Goal: Task Accomplishment & Management: Complete application form

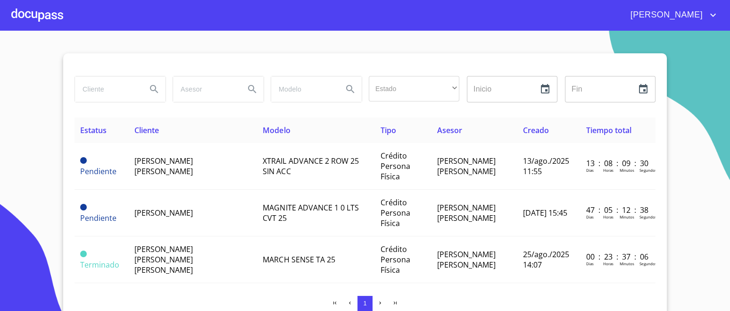
click at [50, 16] on div at bounding box center [37, 15] width 52 height 30
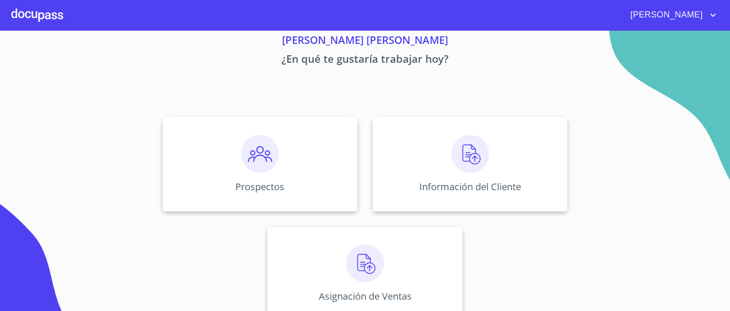
scroll to position [53, 0]
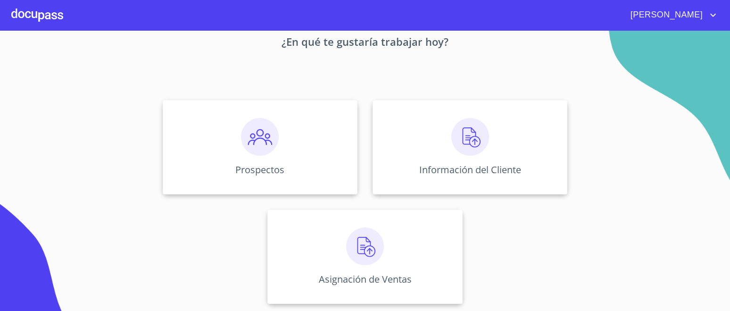
click at [274, 146] on img at bounding box center [260, 137] width 38 height 38
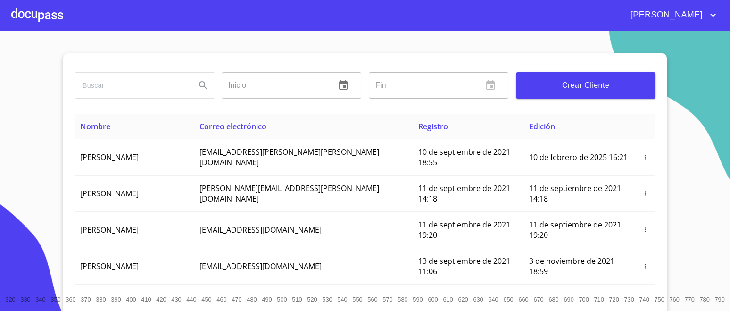
click at [583, 84] on span "Crear Cliente" at bounding box center [585, 85] width 124 height 13
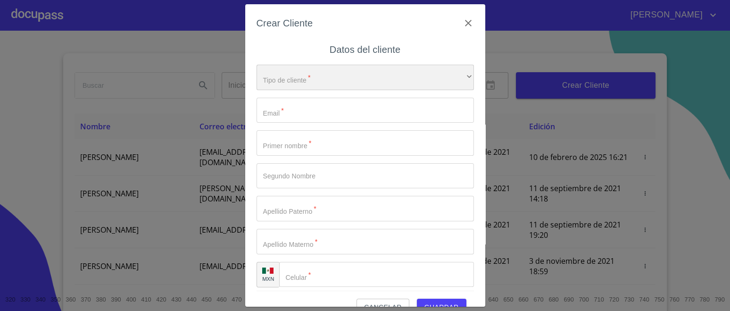
click at [318, 72] on div "​" at bounding box center [364, 77] width 217 height 25
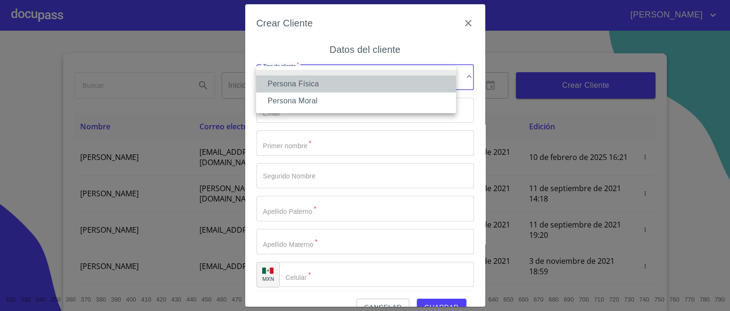
click at [304, 86] on li "Persona Física" at bounding box center [356, 83] width 200 height 17
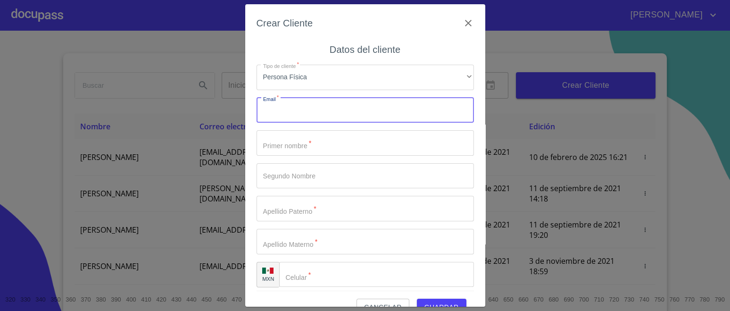
click at [290, 109] on input "Tipo de cliente   *" at bounding box center [364, 110] width 217 height 25
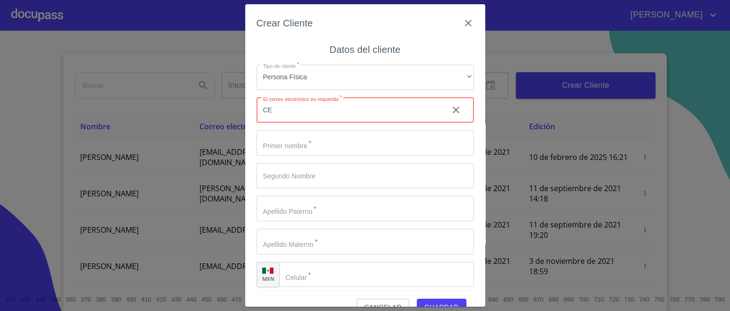
type input "C"
click at [316, 113] on input "[PERSON_NAME].0141" at bounding box center [348, 110] width 184 height 25
type input "[PERSON_NAME][EMAIL_ADDRESS][DOMAIN_NAME]"
click at [290, 140] on input "Tipo de cliente   *" at bounding box center [364, 142] width 217 height 25
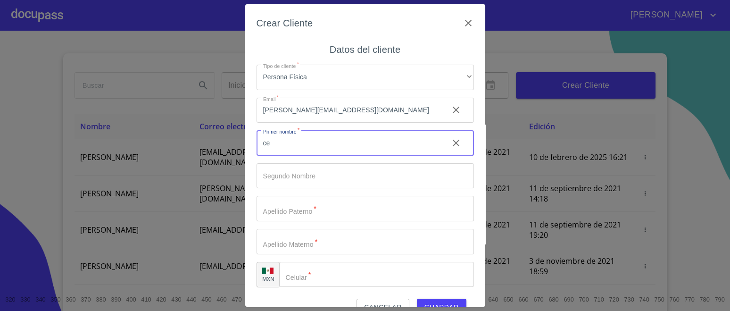
type input "c"
type input "CESAR"
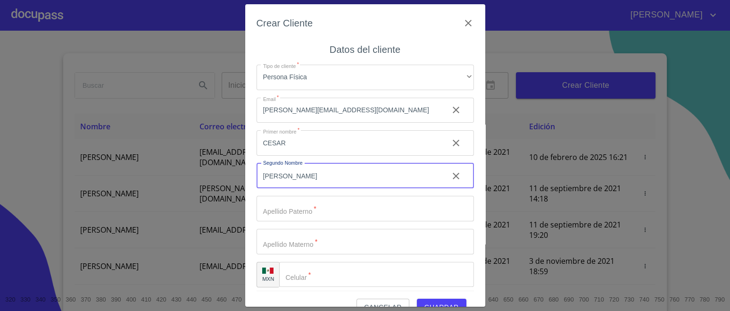
type input "[PERSON_NAME]"
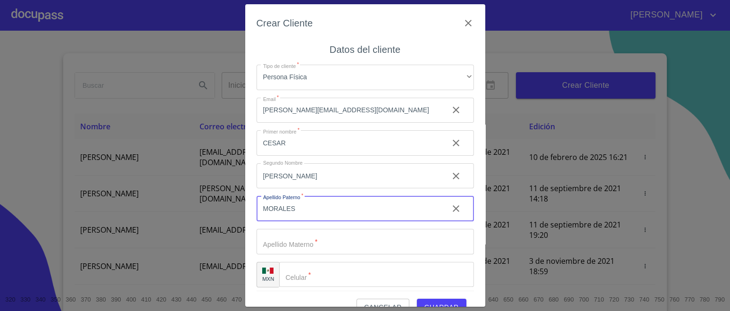
type input "MORALES"
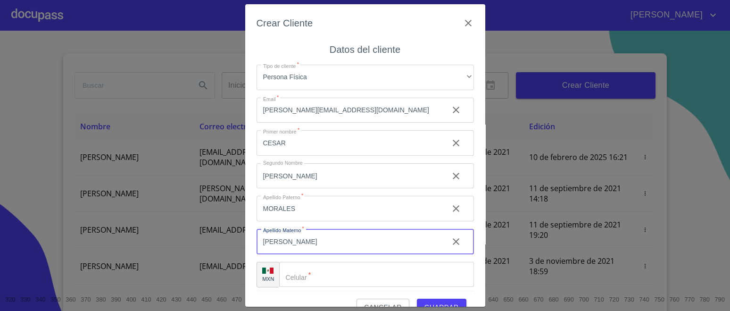
type input "[PERSON_NAME]"
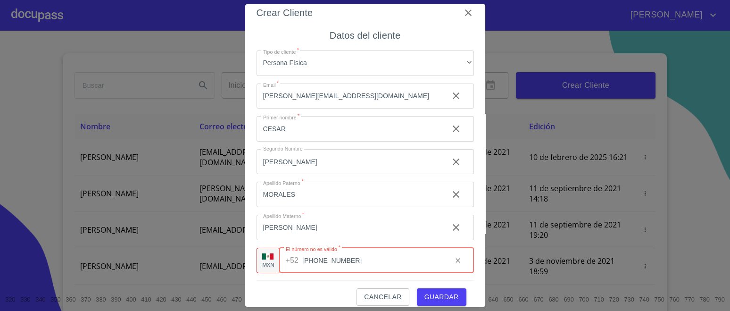
scroll to position [20, 0]
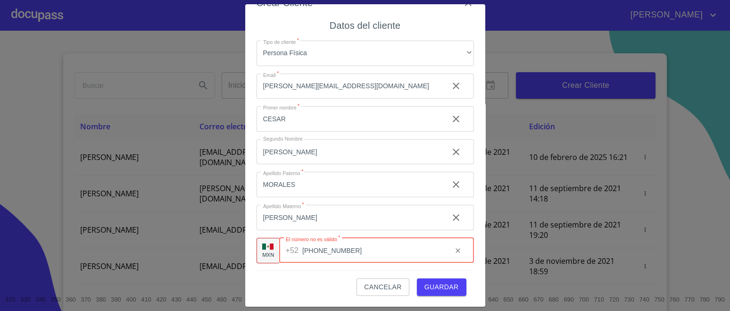
type input "[PHONE_NUMBER]"
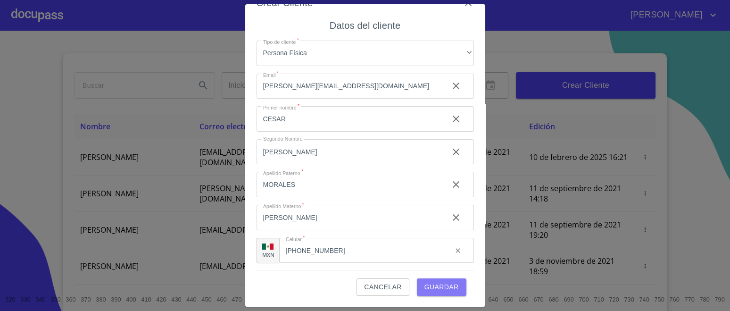
click at [424, 283] on span "Guardar" at bounding box center [441, 287] width 34 height 12
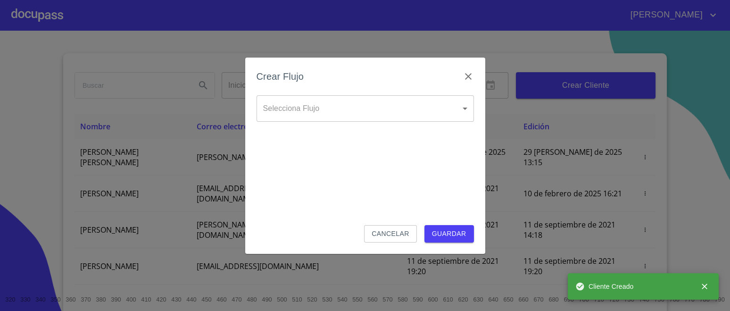
click at [338, 111] on body "[PERSON_NAME] ​ Fin ​ Crear Cliente Nombre Correo electrónico Registro Edición …" at bounding box center [365, 155] width 730 height 311
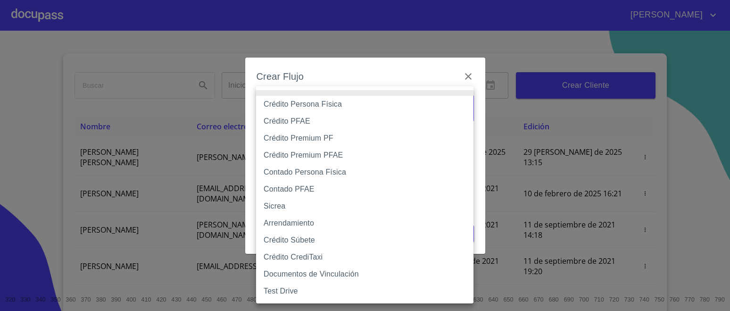
click at [316, 105] on li "Crédito Persona Física" at bounding box center [364, 104] width 217 height 17
type input "6009fb3c7d1714eb8809aa97"
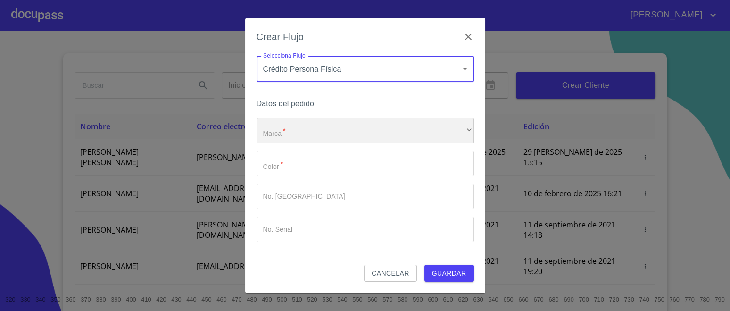
click at [313, 126] on div "​" at bounding box center [364, 130] width 217 height 25
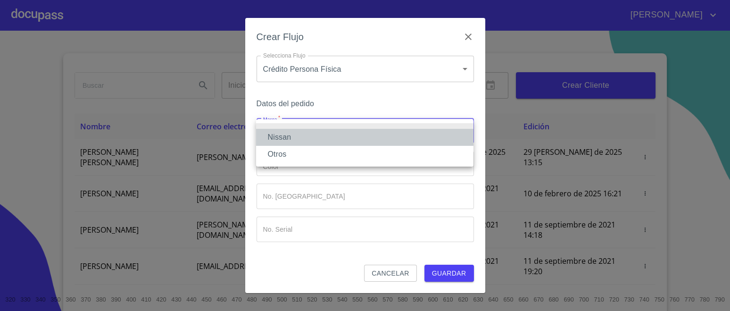
click at [298, 137] on li "Nissan" at bounding box center [364, 137] width 217 height 17
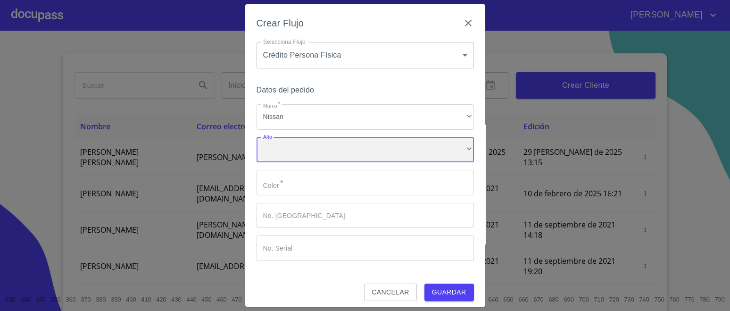
click at [298, 156] on div "​" at bounding box center [364, 149] width 217 height 25
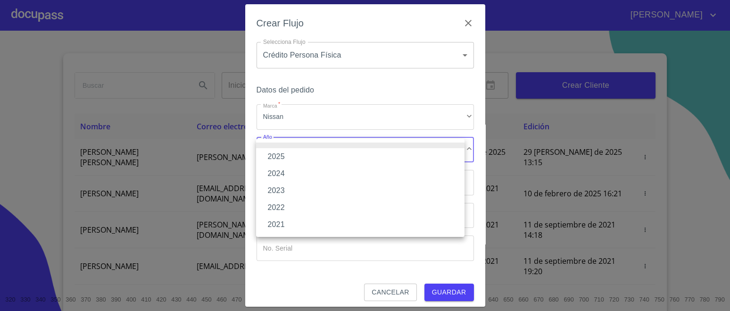
click at [274, 157] on li "2025" at bounding box center [360, 156] width 208 height 17
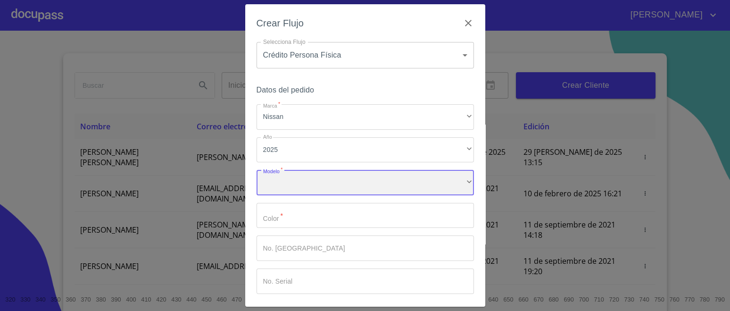
click at [285, 181] on div "​" at bounding box center [364, 182] width 217 height 25
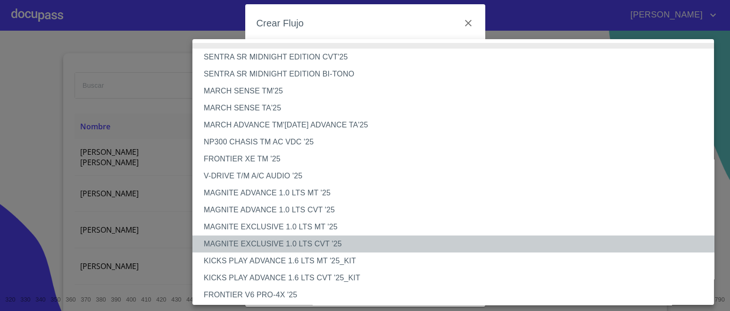
click at [306, 241] on li "MAGNITE EXCLUSIVE 1.0 LTS CVT '25" at bounding box center [457, 243] width 530 height 17
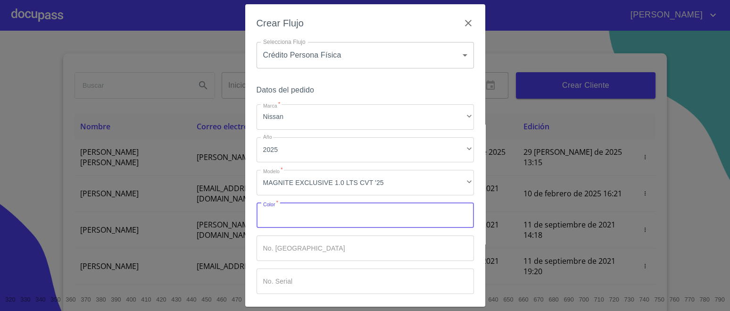
click at [307, 215] on input "Marca   *" at bounding box center [364, 215] width 217 height 25
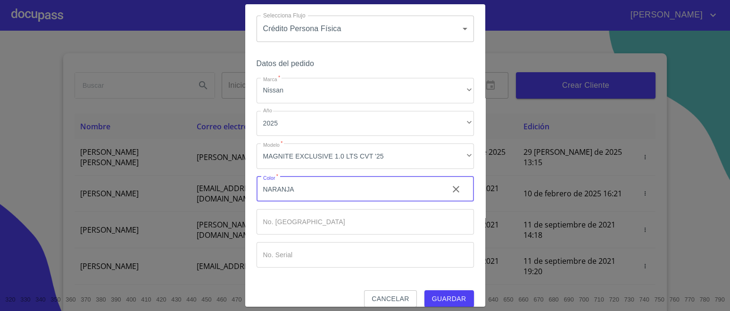
scroll to position [38, 0]
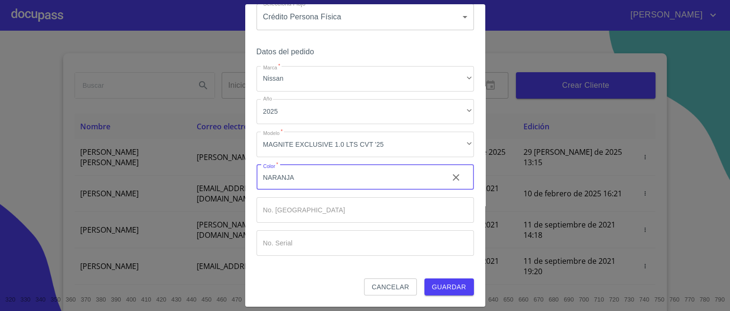
type input "NARANJA"
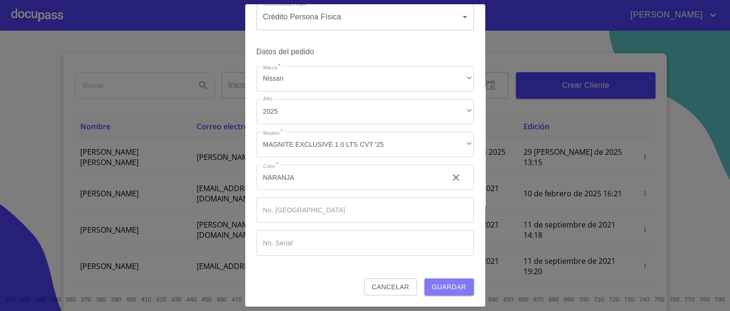
click at [432, 282] on span "Guardar" at bounding box center [449, 287] width 34 height 12
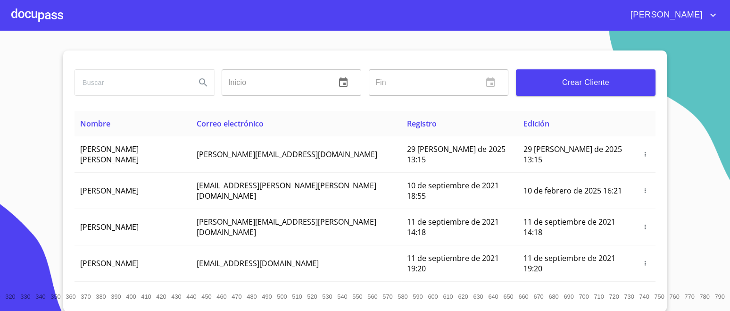
scroll to position [0, 0]
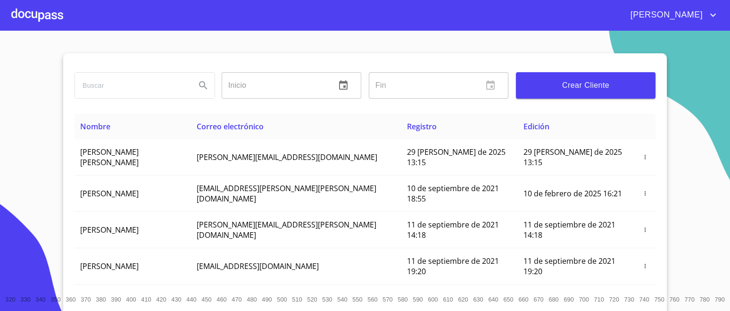
click at [28, 10] on div at bounding box center [37, 15] width 52 height 30
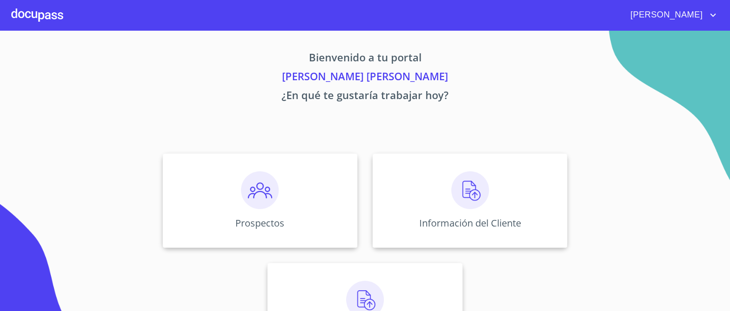
click at [463, 202] on img at bounding box center [470, 190] width 38 height 38
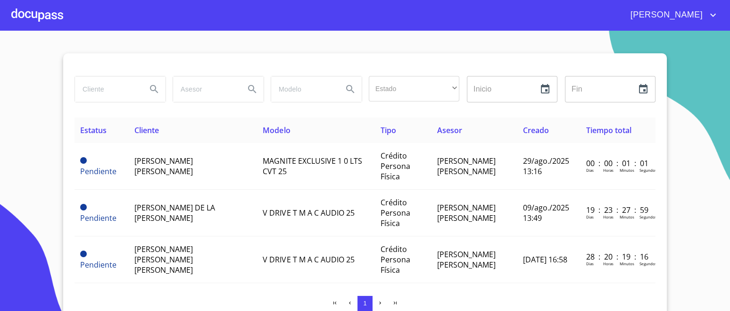
click at [199, 168] on td "[PERSON_NAME] [PERSON_NAME]" at bounding box center [193, 166] width 129 height 47
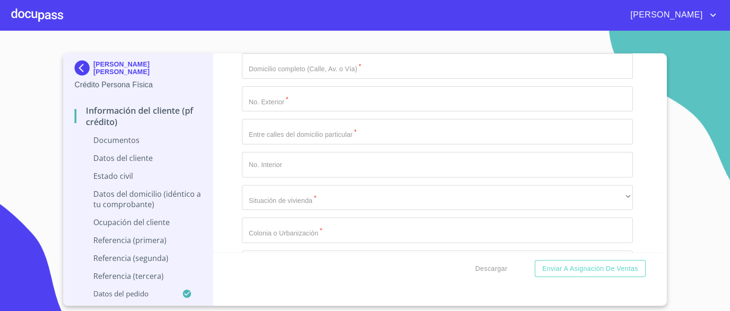
scroll to position [1708, 0]
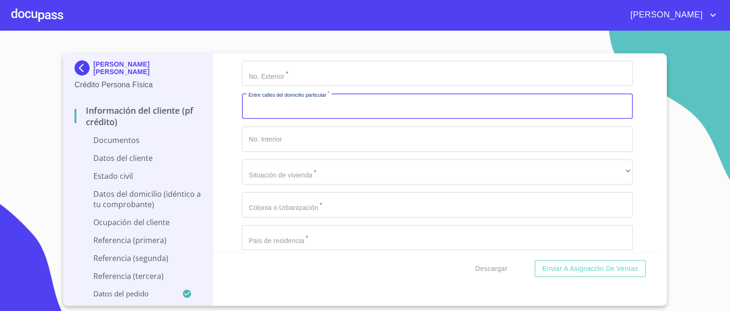
click at [319, 107] on input "Documento de identificación.   *" at bounding box center [437, 105] width 391 height 25
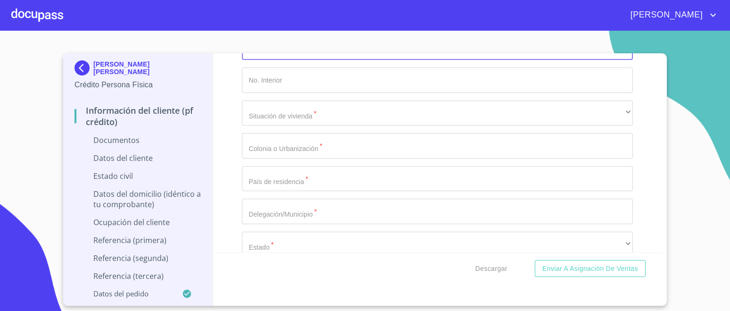
type input "[PERSON_NAME] Y GOLONDRINA"
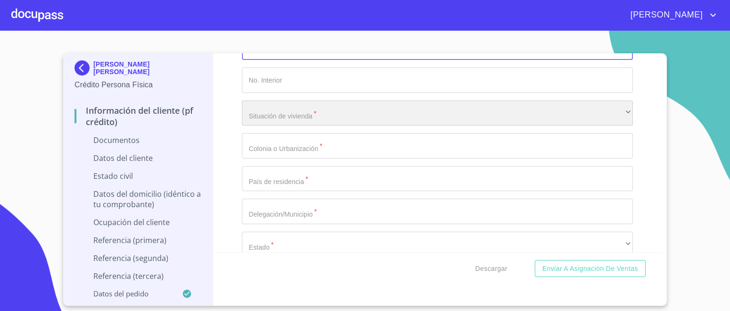
click at [326, 112] on div "​" at bounding box center [437, 112] width 391 height 25
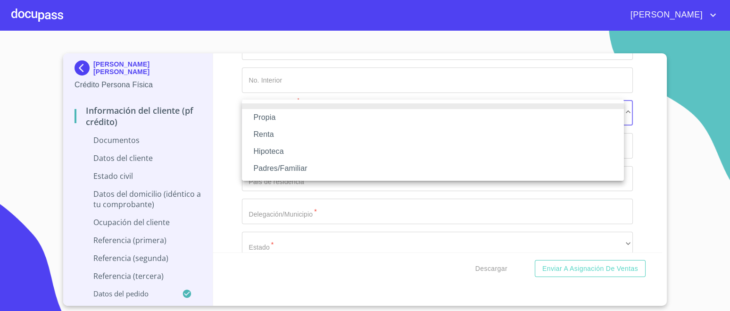
click at [280, 115] on li "Propia" at bounding box center [433, 117] width 382 height 17
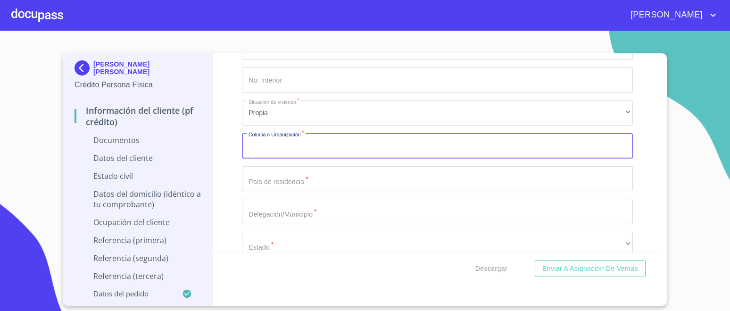
click at [292, 145] on div "Domicilio completo (Calle, Av. o Vía)   * ​ No. Exterior   * ​ Entre [PERSON_N…" at bounding box center [437, 145] width 391 height 369
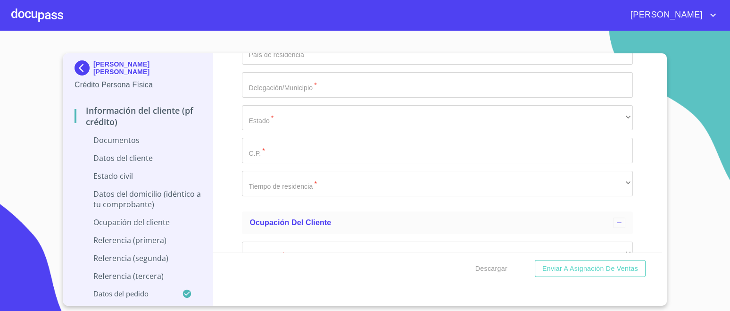
scroll to position [1945, 0]
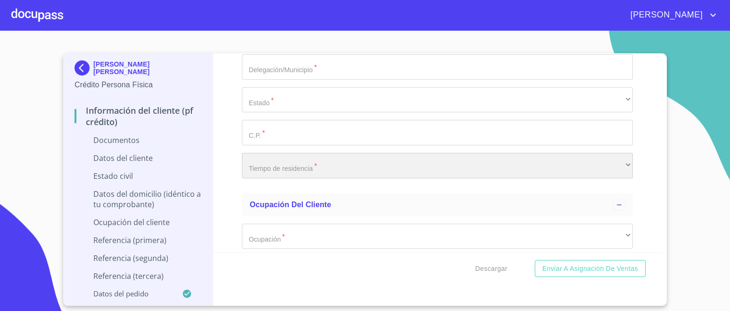
click at [325, 164] on div "​" at bounding box center [437, 165] width 391 height 25
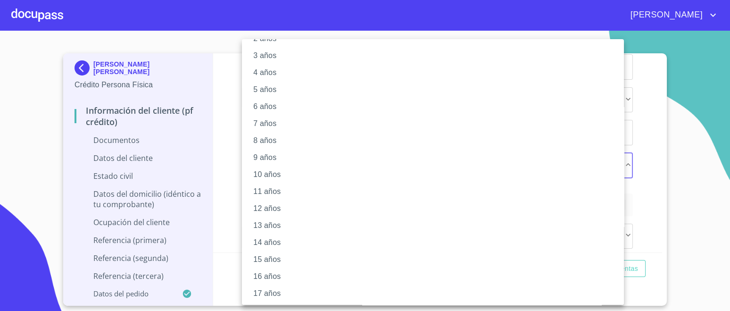
scroll to position [104, 0]
click at [272, 205] on li "15 años" at bounding box center [437, 207] width 391 height 17
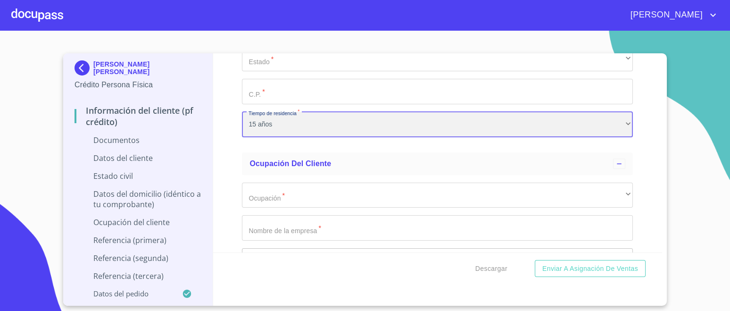
scroll to position [2003, 0]
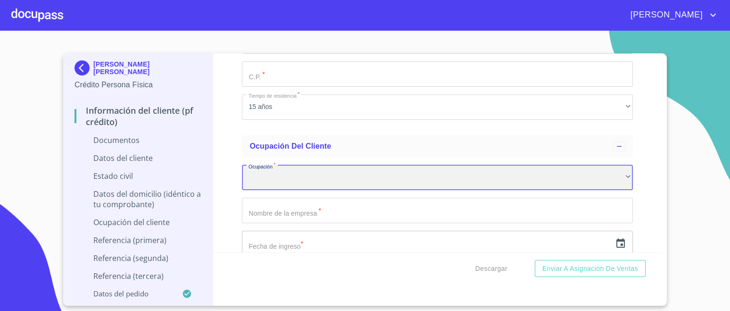
click at [302, 176] on div "​" at bounding box center [437, 177] width 391 height 25
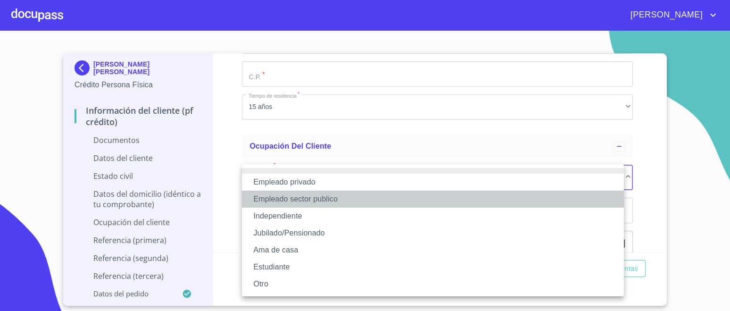
click at [318, 199] on li "Empleado sector publico" at bounding box center [433, 198] width 382 height 17
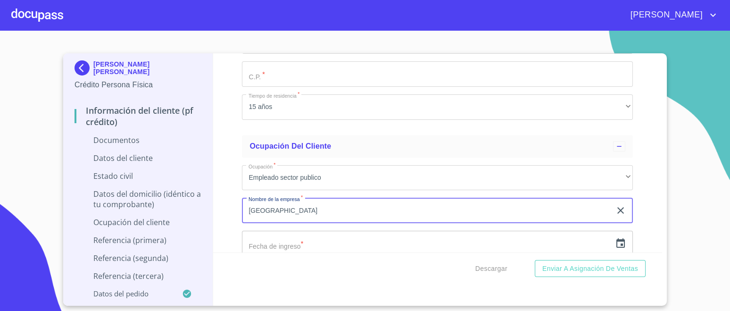
scroll to position [2121, 0]
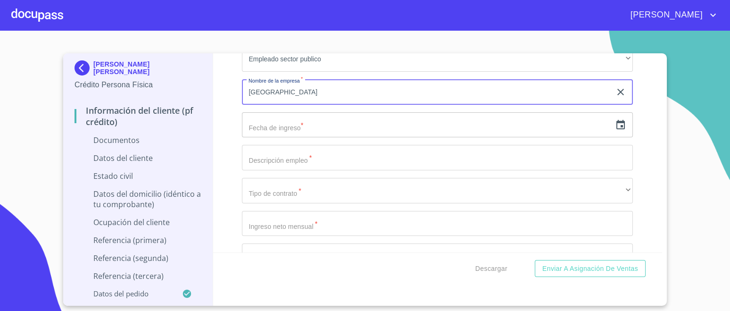
type input "[GEOGRAPHIC_DATA]"
click at [323, 127] on input "text" at bounding box center [426, 124] width 369 height 25
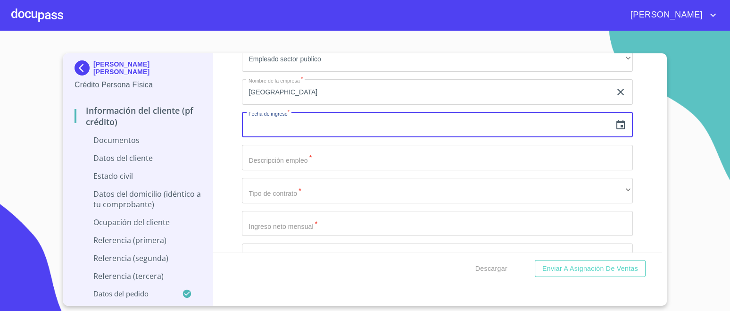
click at [615, 124] on icon "button" at bounding box center [620, 124] width 11 height 11
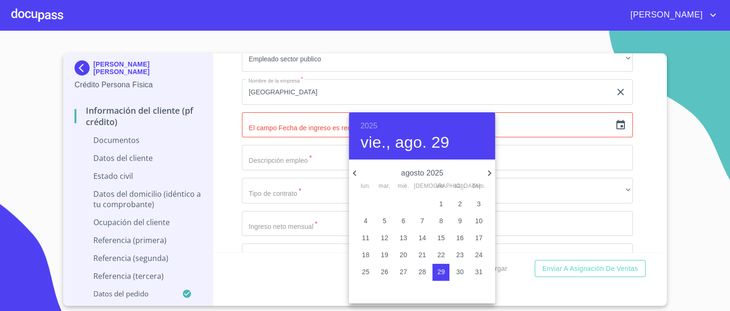
click at [367, 125] on h6 "2025" at bounding box center [368, 125] width 17 height 13
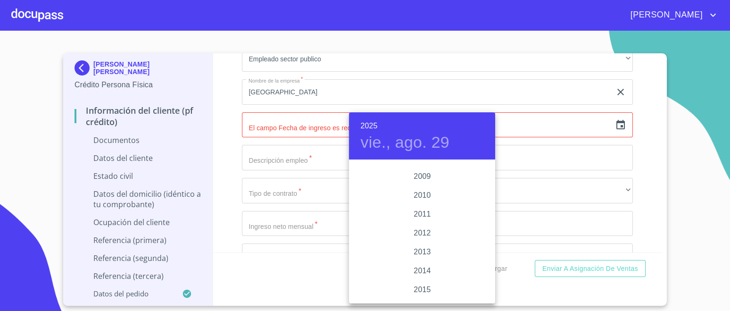
scroll to position [1600, 0]
click at [421, 175] on div "2010" at bounding box center [422, 173] width 146 height 19
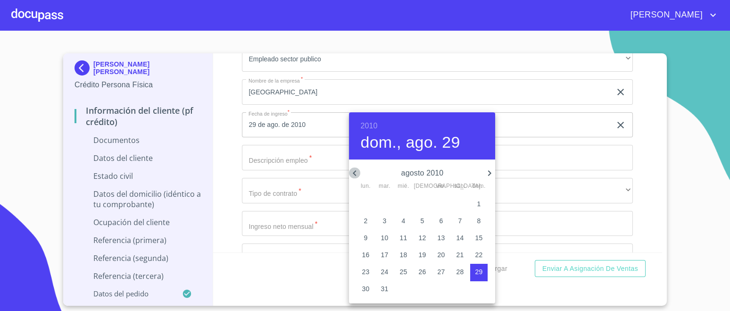
click at [357, 172] on icon "button" at bounding box center [354, 172] width 11 height 11
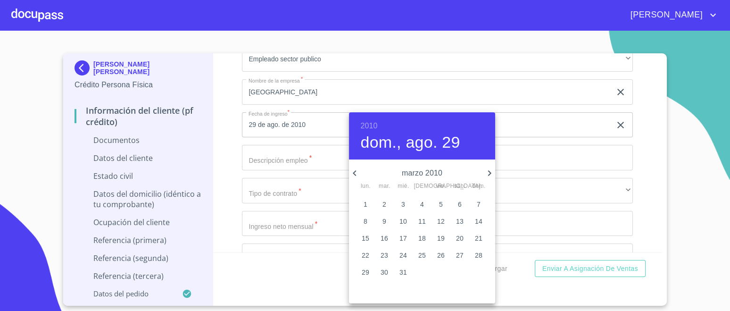
click at [357, 172] on icon "button" at bounding box center [354, 172] width 11 height 11
click at [487, 176] on icon "button" at bounding box center [489, 172] width 11 height 11
click at [444, 234] on p "15" at bounding box center [441, 237] width 8 height 9
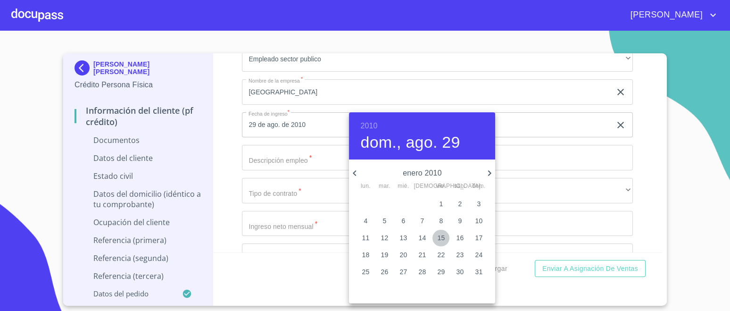
type input "15 de ene. de 2010"
click at [635, 148] on div at bounding box center [365, 155] width 730 height 311
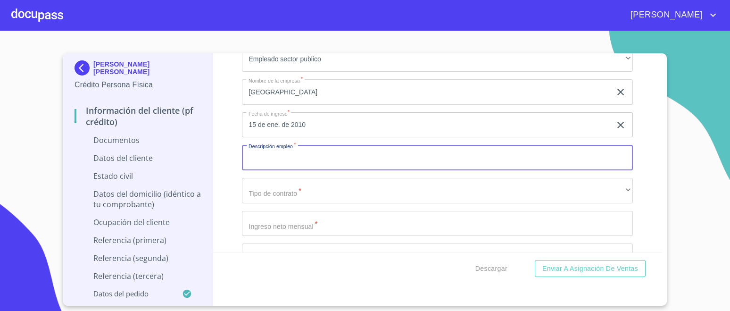
click at [320, 162] on input "Documento de identificación.   *" at bounding box center [437, 157] width 391 height 25
type input "H"
type input "S"
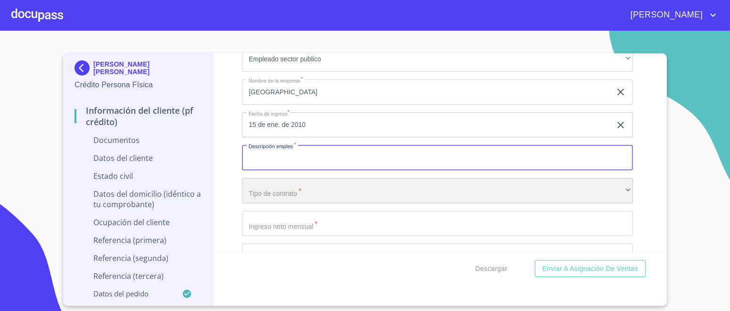
click at [288, 196] on div "​" at bounding box center [437, 190] width 391 height 25
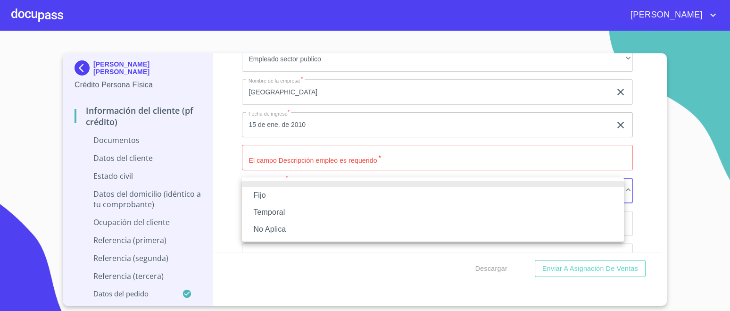
click at [275, 195] on li "Fijo" at bounding box center [433, 195] width 382 height 17
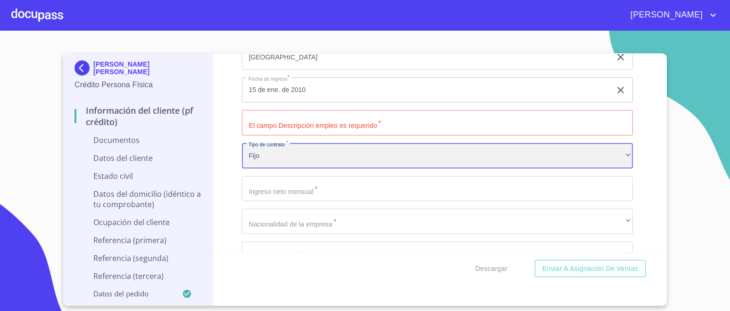
scroll to position [2180, 0]
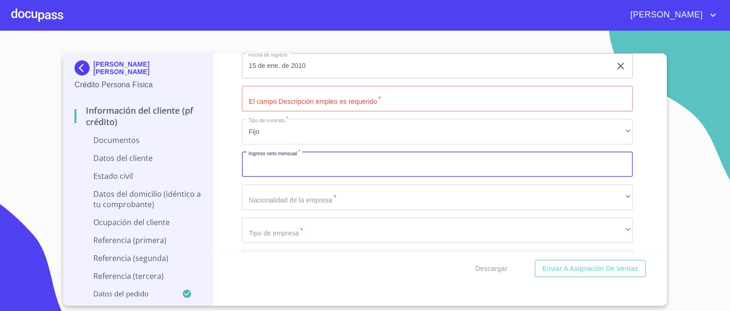
click at [287, 164] on input "Documento de identificación.   *" at bounding box center [437, 164] width 391 height 25
type input "40000"
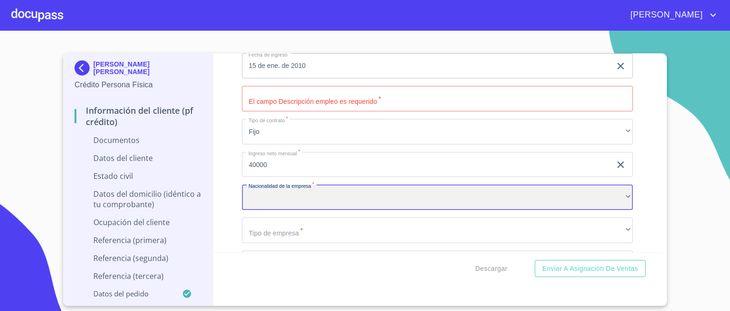
click at [294, 198] on div "​" at bounding box center [437, 196] width 391 height 25
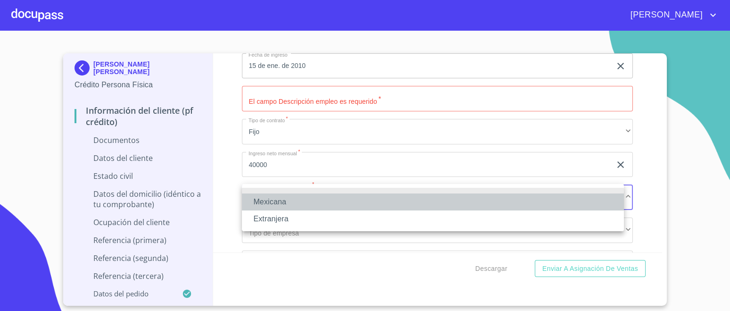
click at [280, 202] on li "Mexicana" at bounding box center [433, 201] width 382 height 17
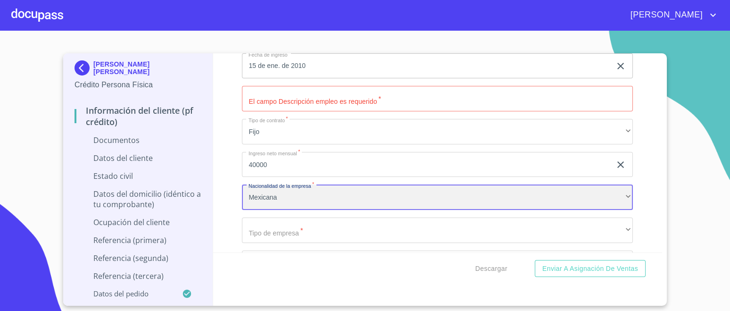
scroll to position [2239, 0]
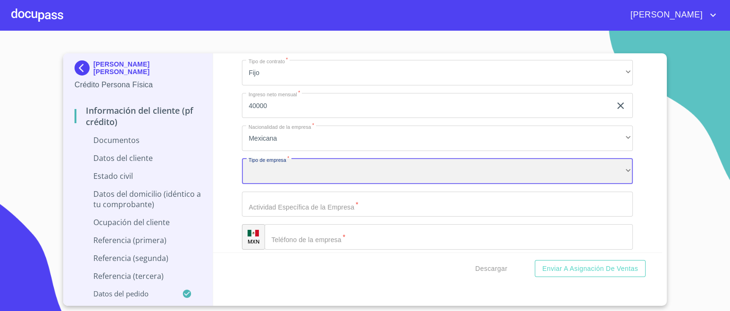
click at [295, 174] on div "​" at bounding box center [437, 170] width 391 height 25
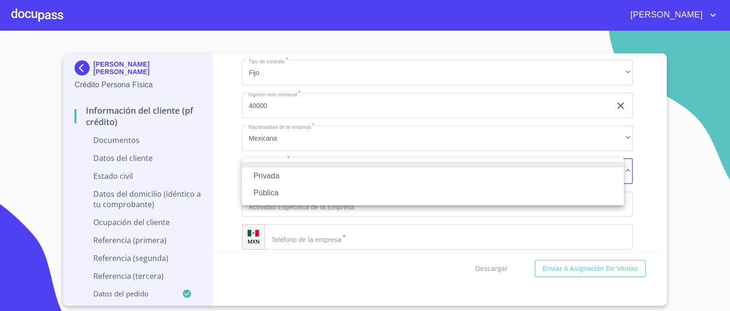
click at [267, 194] on li "Pública" at bounding box center [433, 192] width 382 height 17
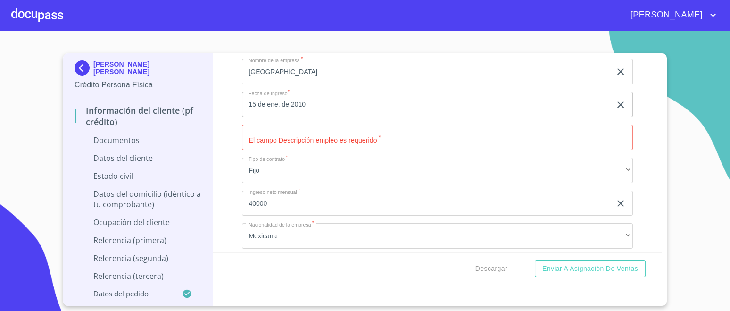
scroll to position [2121, 0]
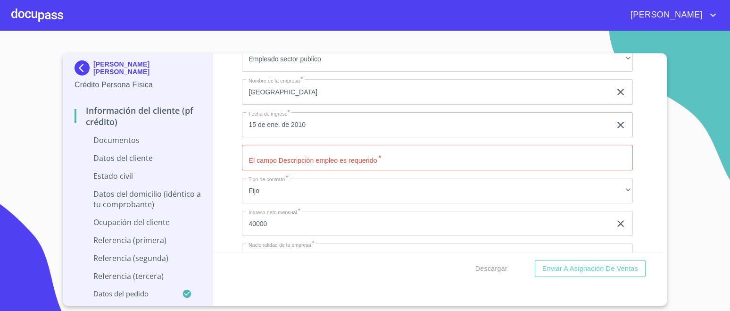
type input "HOSPITAL"
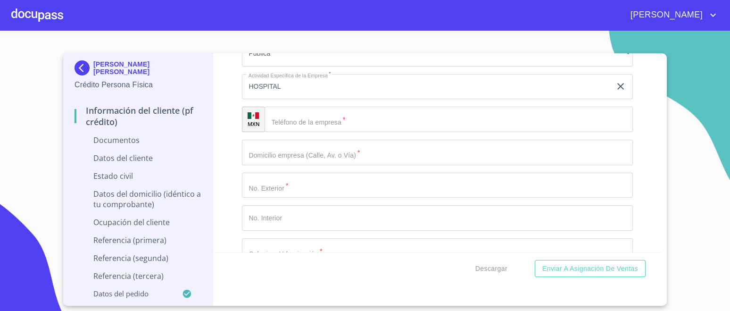
scroll to position [2298, 0]
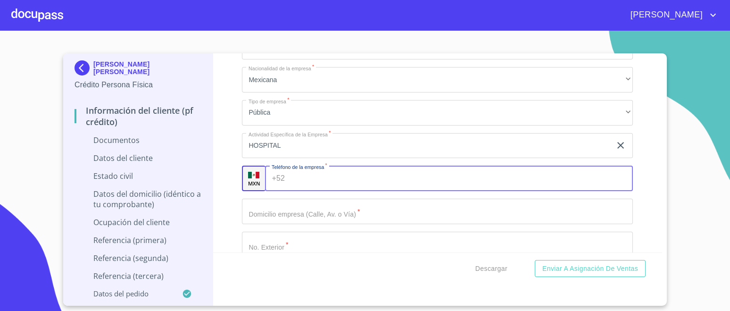
click at [322, 177] on input "Documento de identificación.   *" at bounding box center [461, 177] width 344 height 25
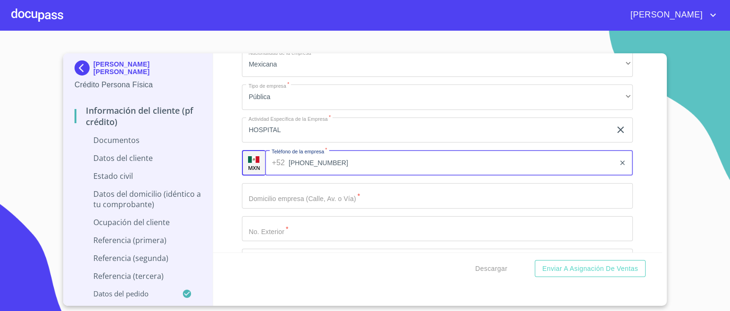
scroll to position [2416, 0]
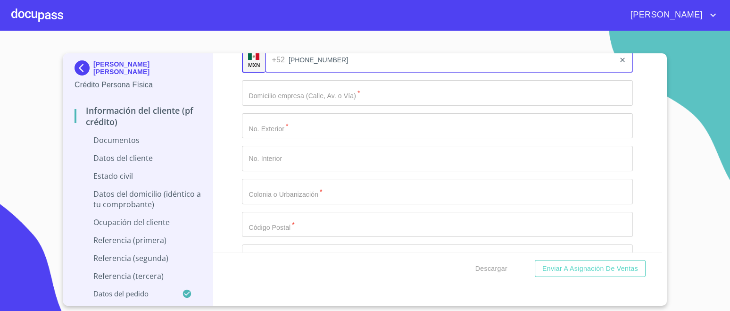
type input "[PHONE_NUMBER]"
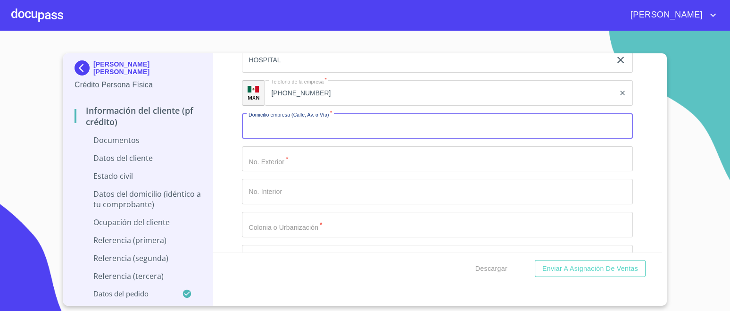
scroll to position [2357, 0]
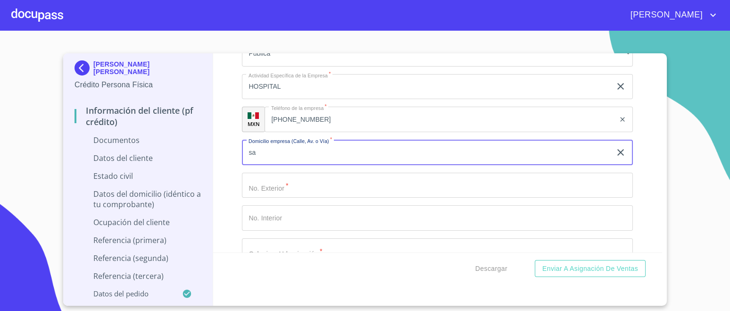
type input "s"
type input "[PERSON_NAME] Y ZURIETA"
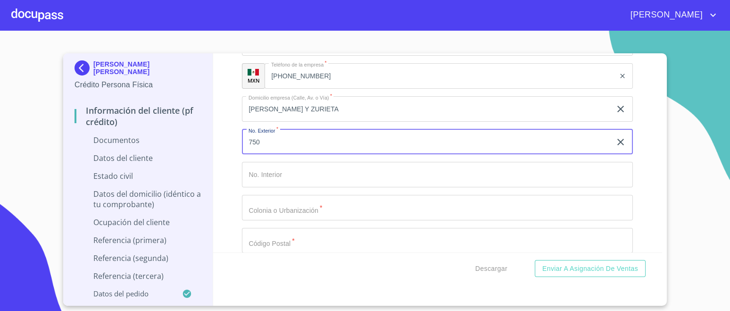
scroll to position [2416, 0]
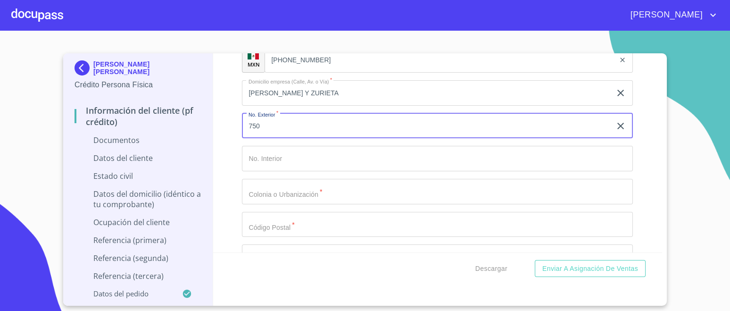
type input "750"
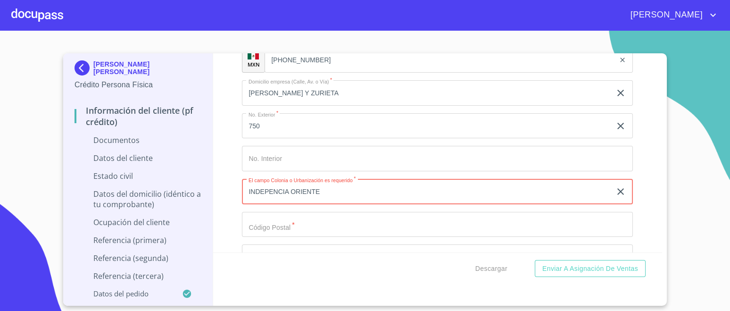
type input "INDEPENCIA ORIENTE"
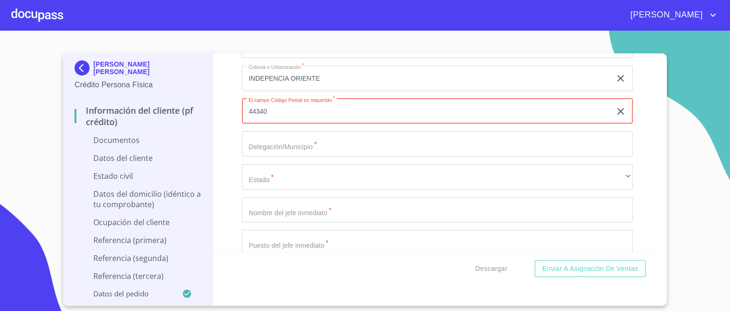
scroll to position [2534, 0]
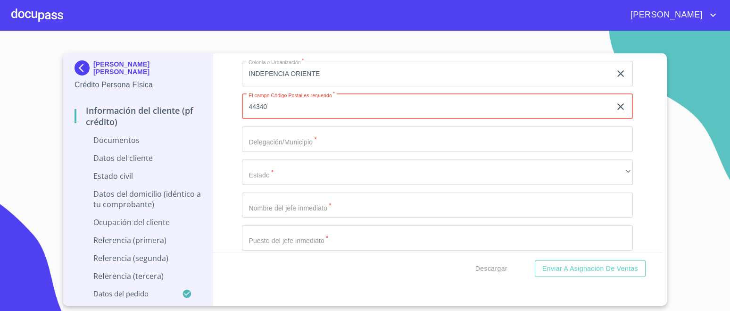
type input "44340"
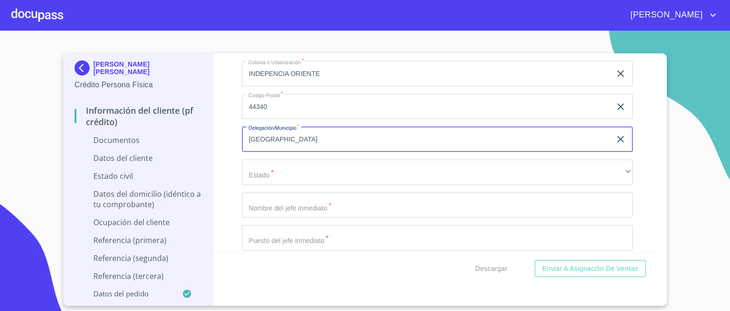
type input "[GEOGRAPHIC_DATA]"
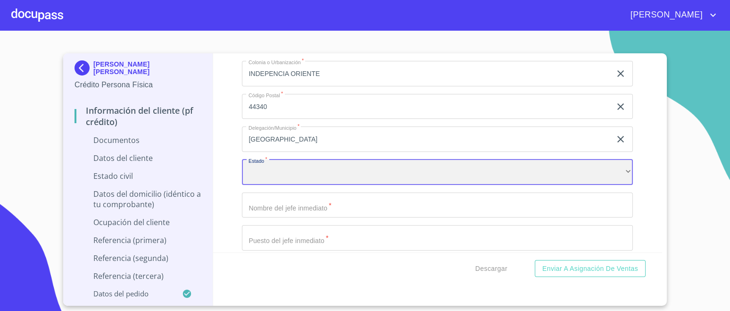
click at [354, 173] on div "​" at bounding box center [437, 171] width 391 height 25
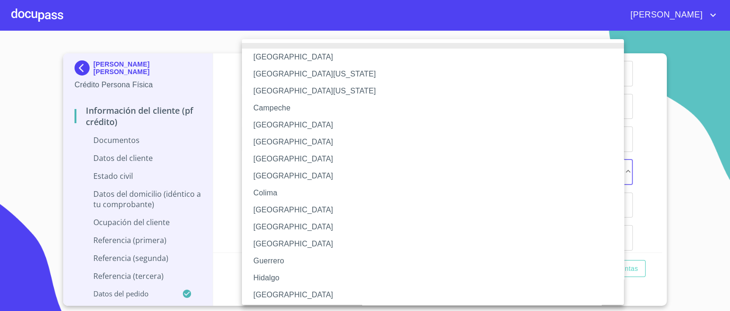
click at [270, 287] on li "[GEOGRAPHIC_DATA]" at bounding box center [437, 294] width 391 height 17
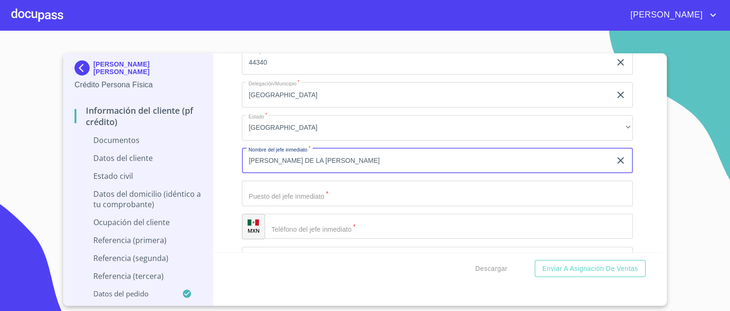
scroll to position [2592, 0]
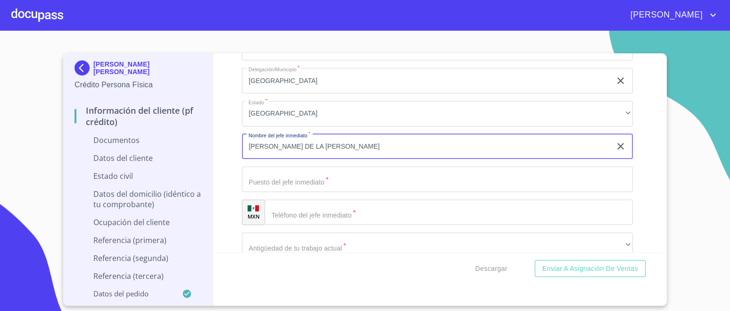
type input "[PERSON_NAME] DE LA [PERSON_NAME]"
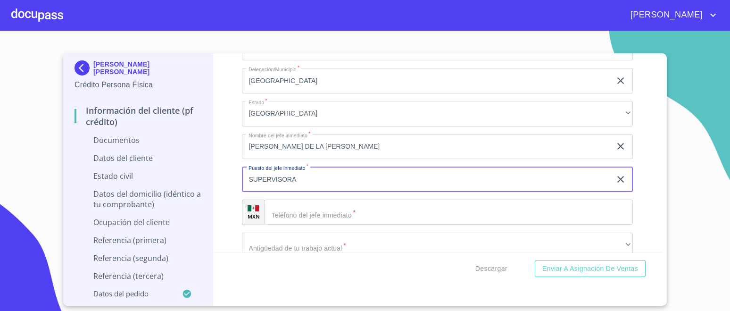
type input "SUPERVISORA"
click at [293, 209] on input "Documento de identificación.   *" at bounding box center [448, 211] width 368 height 25
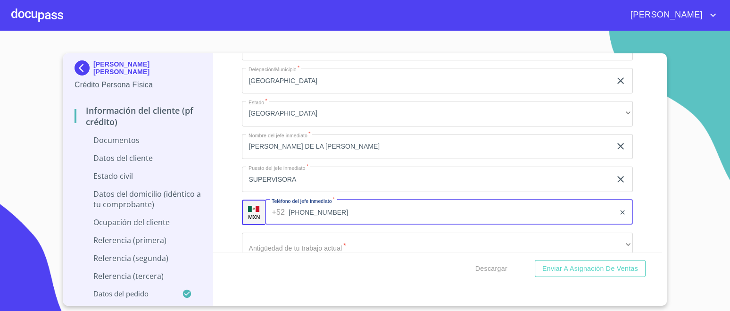
scroll to position [2651, 0]
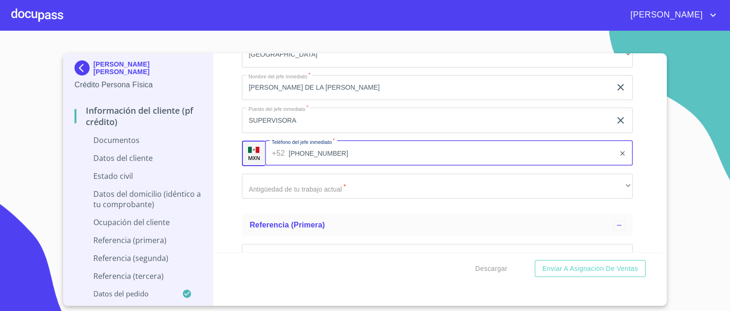
type input "[PHONE_NUMBER]"
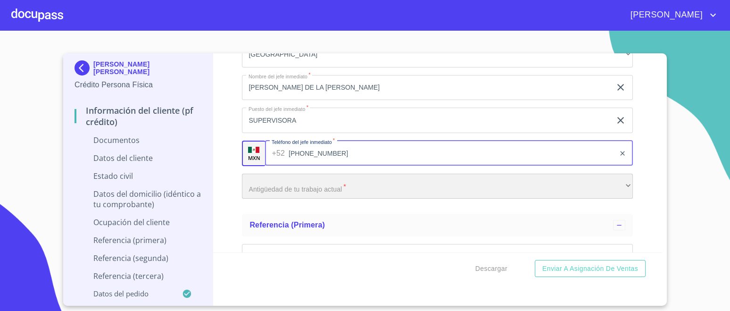
click at [342, 181] on div "​" at bounding box center [437, 185] width 391 height 25
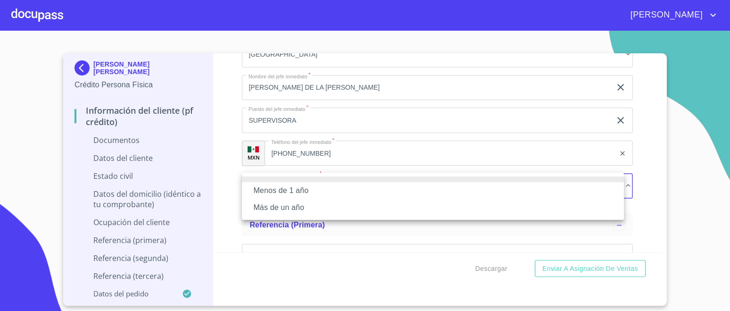
click at [290, 207] on li "Más de un año" at bounding box center [433, 207] width 382 height 17
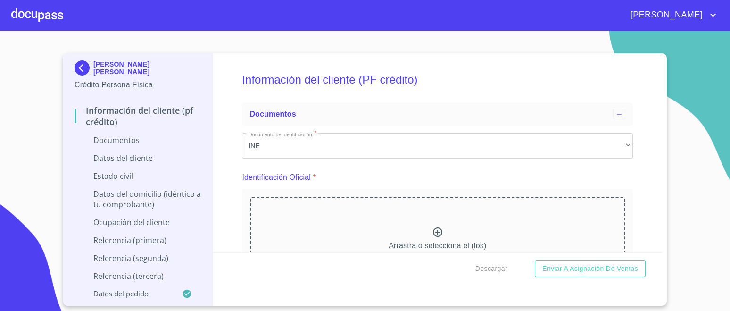
scroll to position [117, 0]
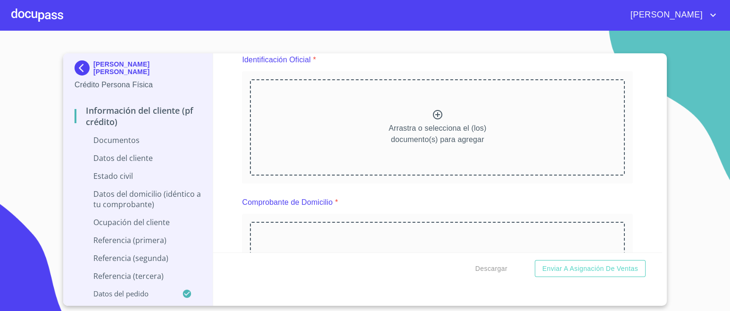
click at [432, 117] on icon at bounding box center [437, 114] width 11 height 11
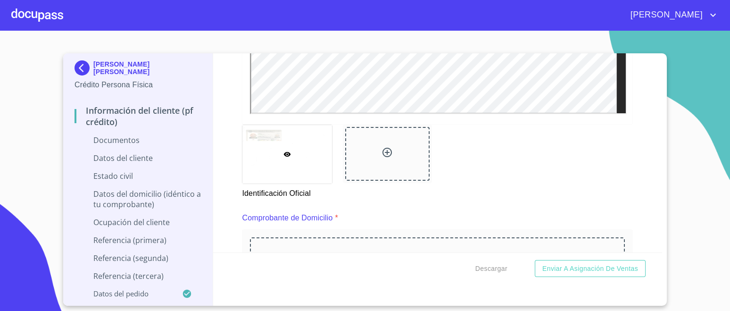
scroll to position [432, 0]
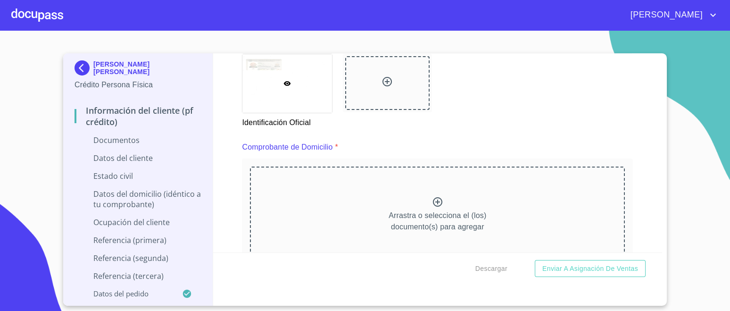
click at [394, 85] on div at bounding box center [387, 83] width 84 height 54
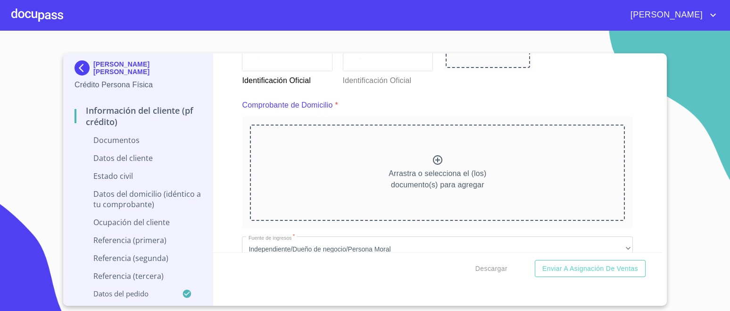
scroll to position [471, 0]
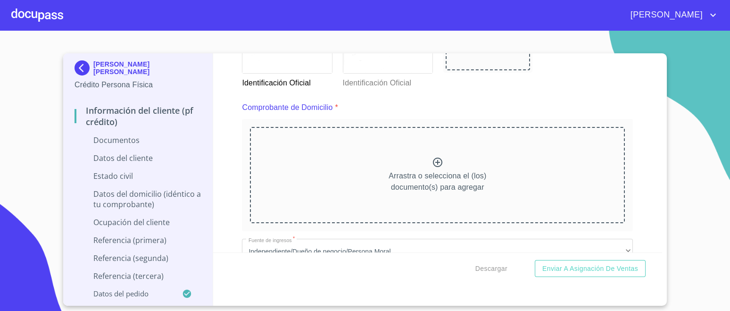
click at [432, 160] on icon at bounding box center [437, 162] width 11 height 11
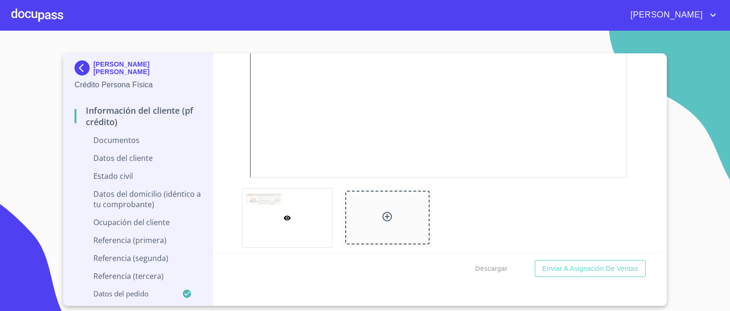
scroll to position [723, 0]
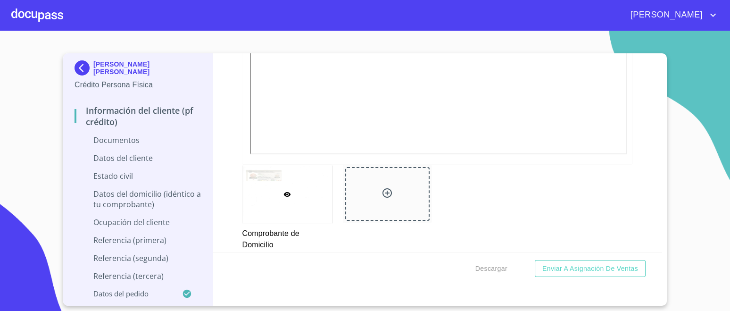
click at [366, 183] on div at bounding box center [387, 194] width 84 height 54
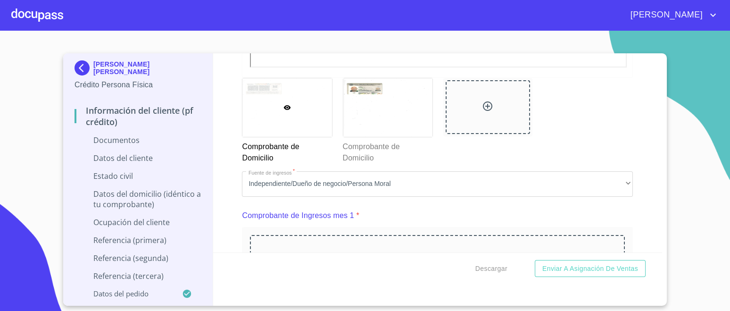
scroll to position [880, 0]
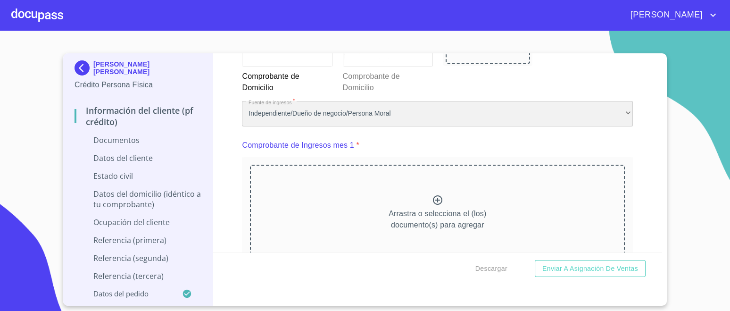
click at [405, 115] on div "Independiente/Dueño de negocio/Persona Moral" at bounding box center [437, 113] width 391 height 25
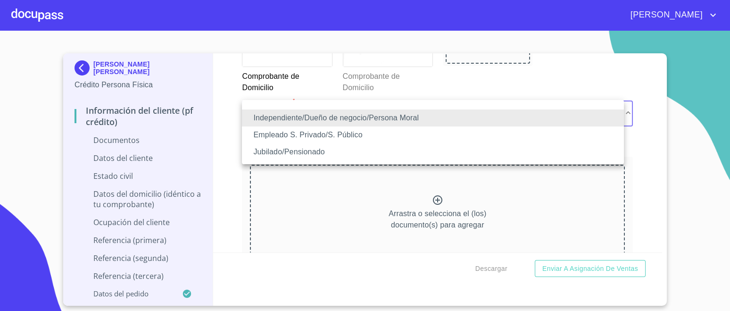
click at [319, 137] on li "Empleado S. Privado/S. Público" at bounding box center [433, 134] width 382 height 17
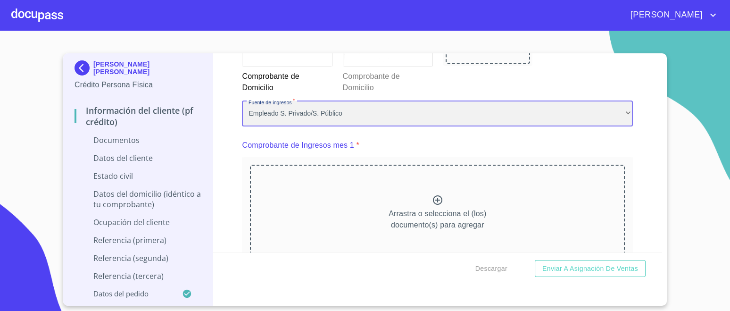
scroll to position [0, 0]
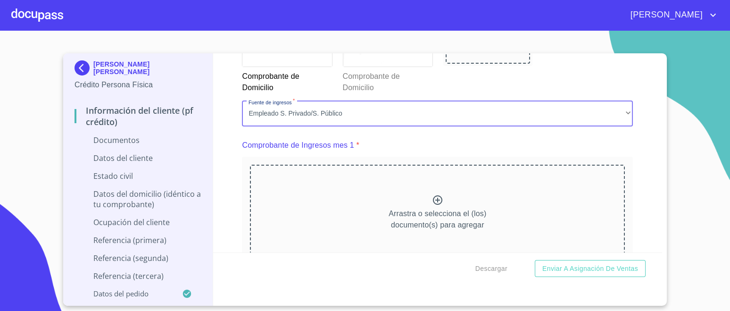
click at [622, 147] on div "Comprobante de Ingresos mes 1 *" at bounding box center [437, 145] width 391 height 23
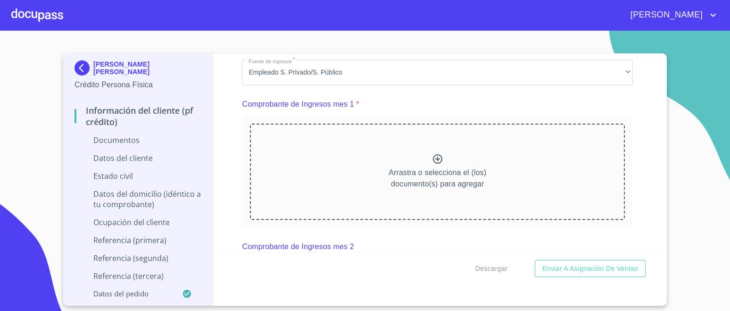
scroll to position [939, 0]
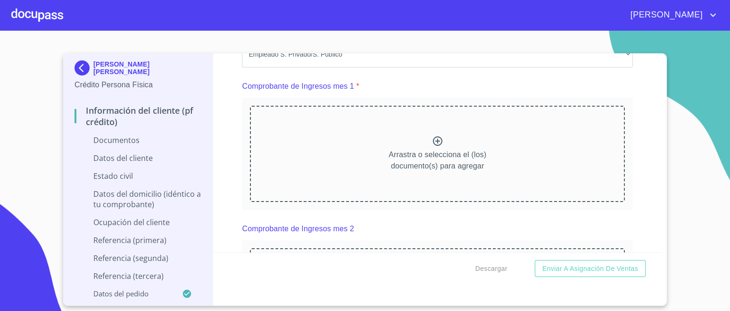
click at [436, 137] on icon at bounding box center [437, 140] width 11 height 11
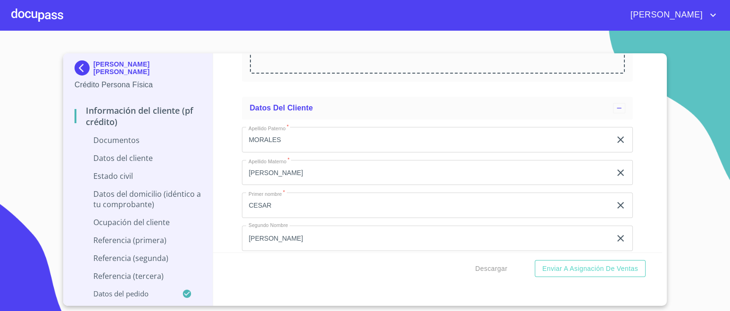
scroll to position [1685, 0]
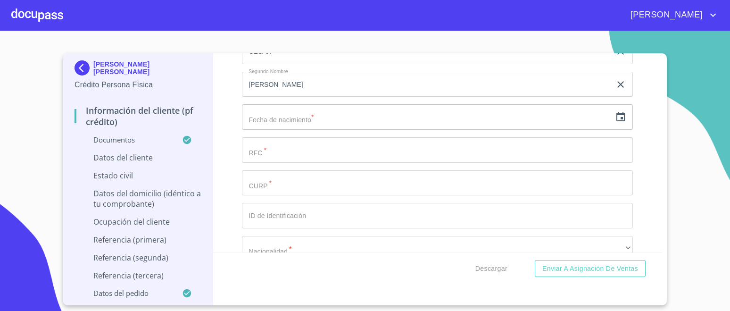
scroll to position [2098, 0]
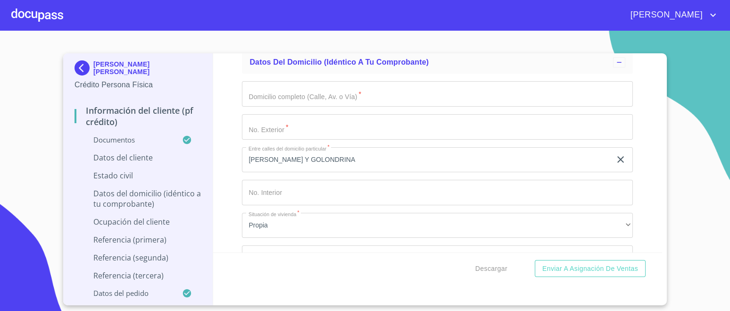
scroll to position [2608, 0]
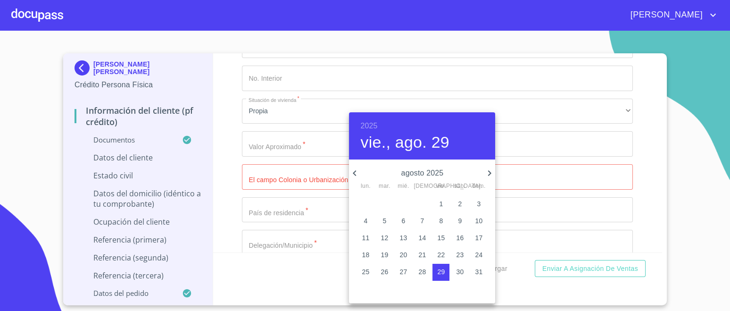
click at [375, 126] on h6 "2025" at bounding box center [368, 125] width 17 height 13
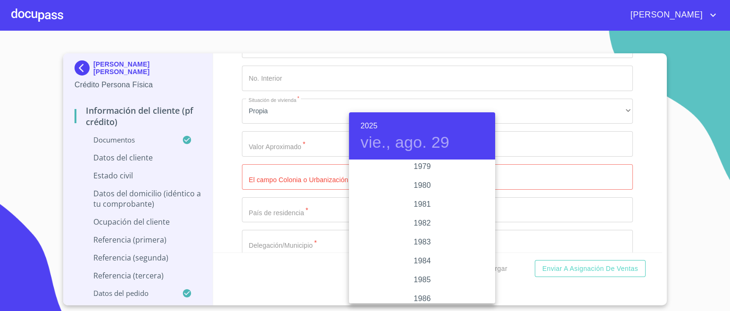
scroll to position [1004, 0]
click at [425, 185] on div "1979" at bounding box center [422, 184] width 146 height 19
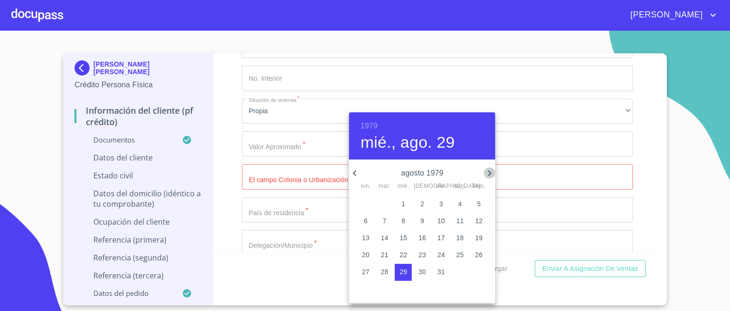
click at [485, 167] on icon "button" at bounding box center [489, 172] width 11 height 11
click at [370, 274] on span "26" at bounding box center [365, 271] width 17 height 9
type input "26 de nov. de 1979"
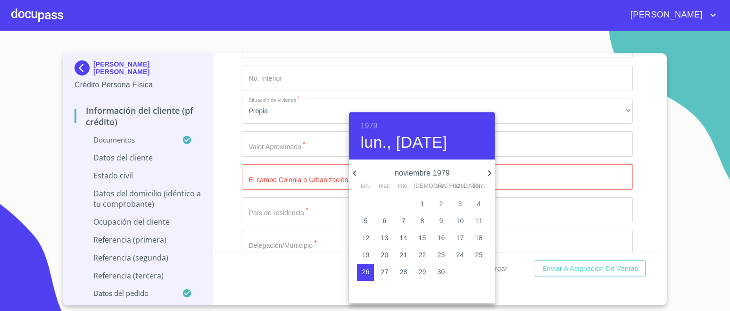
click at [640, 191] on div at bounding box center [365, 155] width 730 height 311
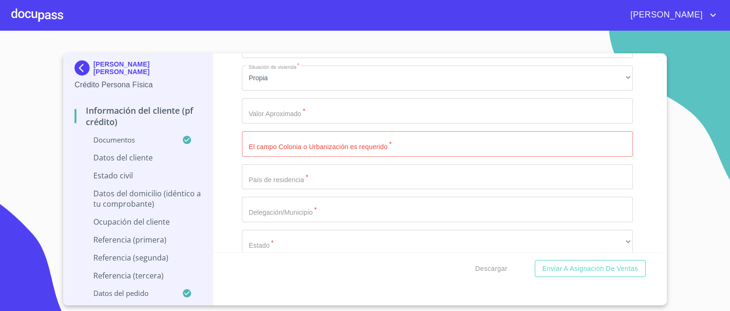
scroll to position [2666, 0]
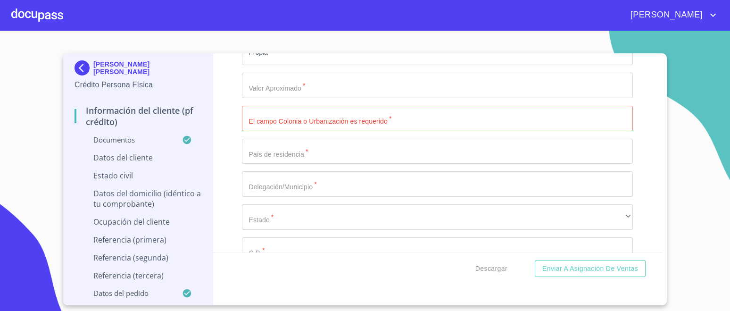
type input "MOAC791126DG9"
paste input "MOAC791126HJCRGS05"
type input "MOAC791126HJCRGS05"
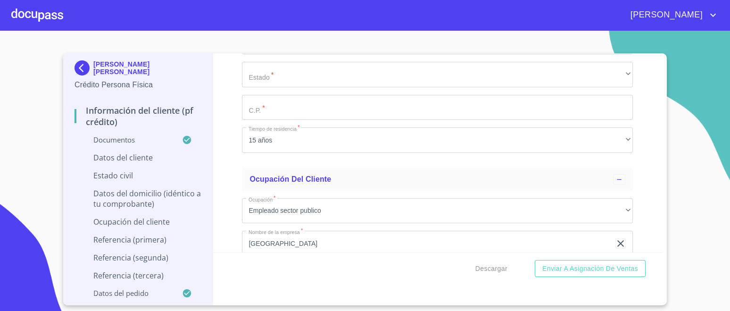
scroll to position [2784, 0]
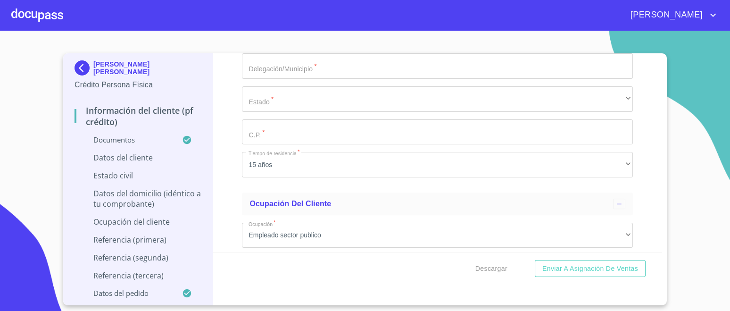
type input "2616047954125"
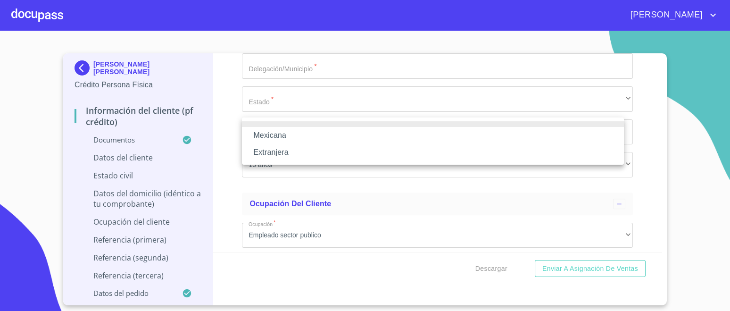
click at [292, 133] on li "Mexicana" at bounding box center [433, 135] width 382 height 17
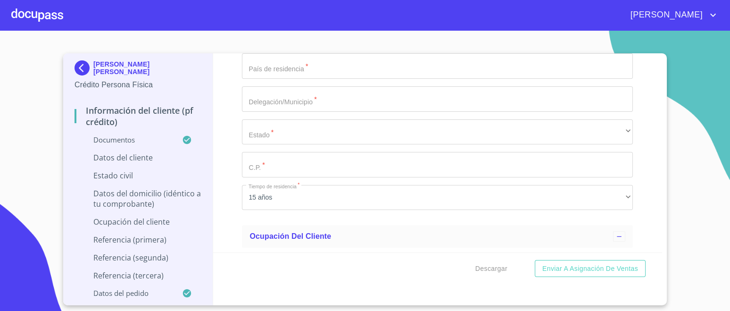
type input "[GEOGRAPHIC_DATA]"
click at [235, 141] on div "Información del cliente (PF crédito) Documentos Documento de identificación.   …" at bounding box center [437, 152] width 449 height 199
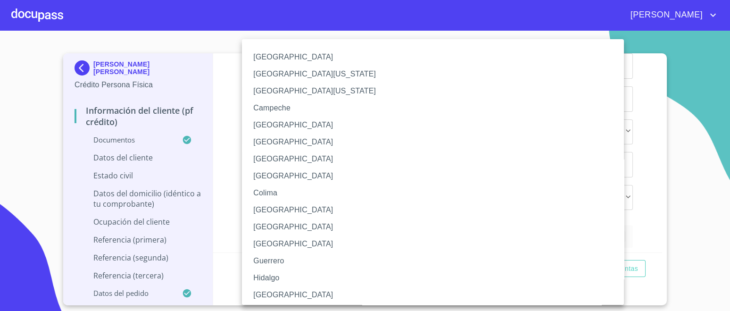
click at [265, 296] on li "[GEOGRAPHIC_DATA]" at bounding box center [437, 294] width 391 height 17
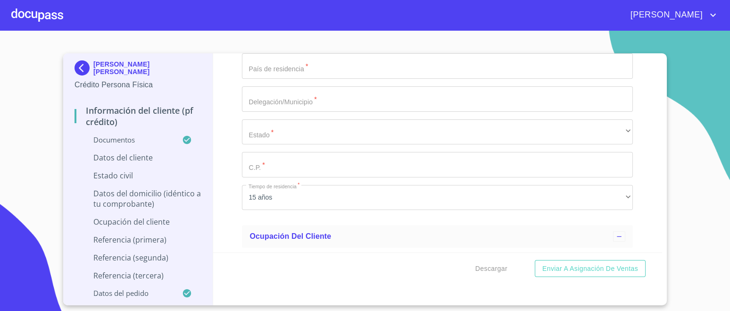
scroll to position [2844, 0]
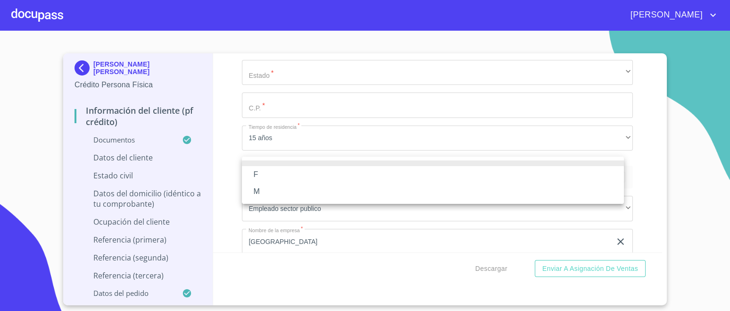
click at [263, 193] on li "M" at bounding box center [433, 191] width 382 height 17
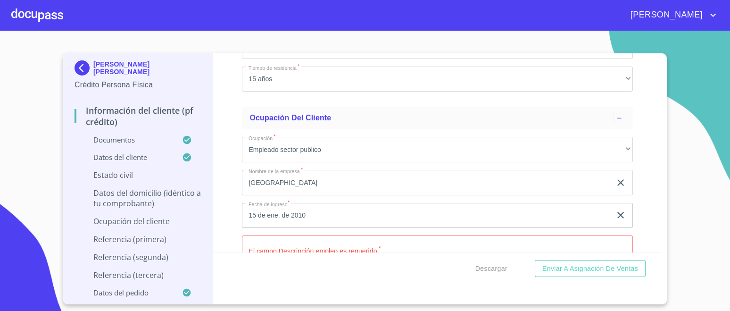
scroll to position [2961, 0]
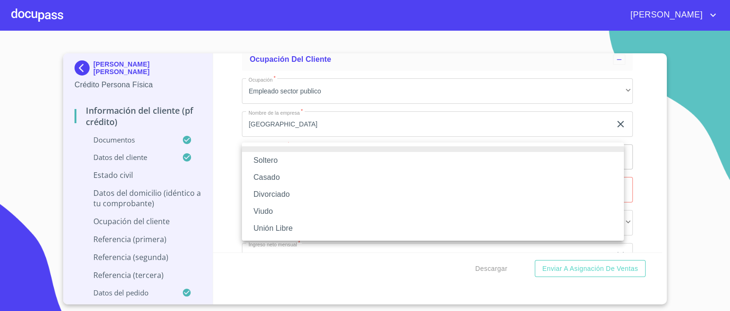
click at [286, 164] on li "Soltero" at bounding box center [433, 160] width 382 height 17
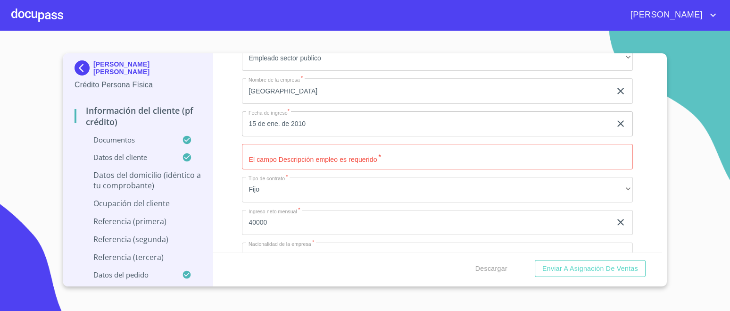
scroll to position [3020, 0]
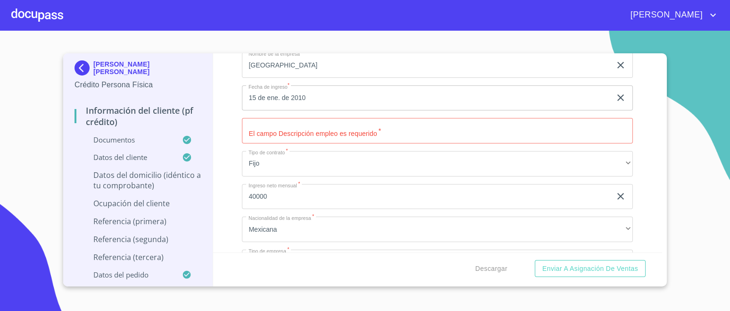
type input "TORDILLO"
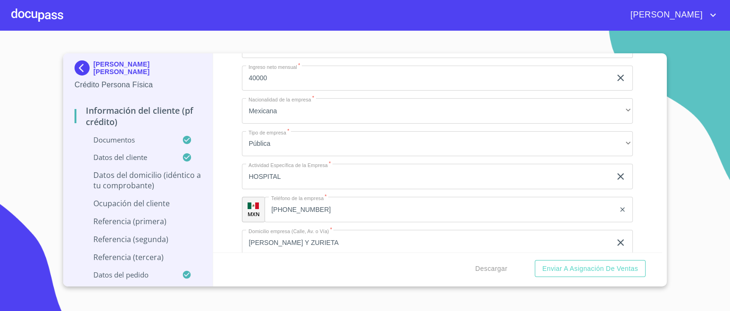
scroll to position [3197, 0]
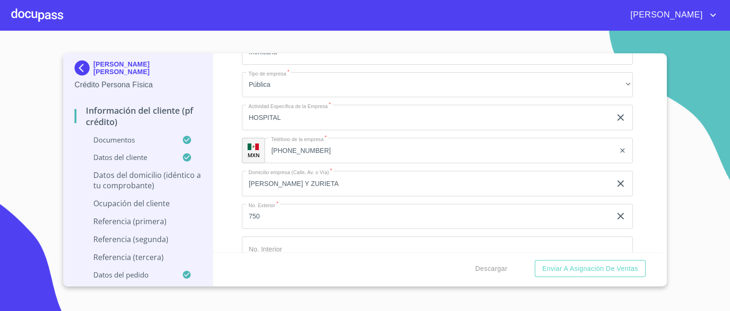
type input "83B"
type input "$2"
type input "$3,000,000"
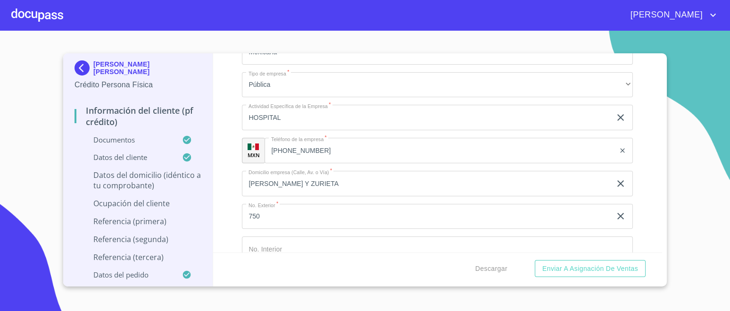
type input "HACIENDAS DEL REAL"
click at [633, 173] on div "Información del cliente (PF crédito) Documentos Documento de identificación.   …" at bounding box center [437, 152] width 449 height 199
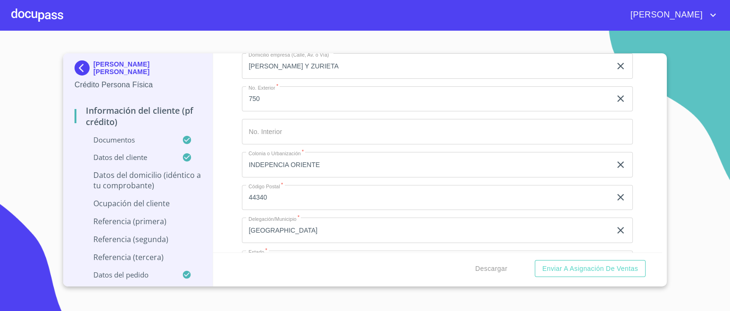
type input "[GEOGRAPHIC_DATA]"
type input "SAN [PERSON_NAME] TLAQUEPAQUE"
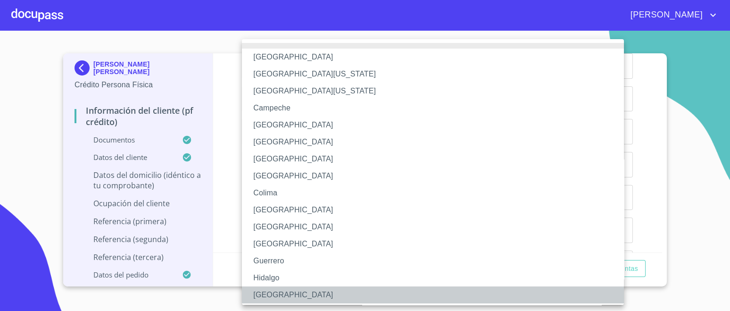
click at [267, 291] on li "[GEOGRAPHIC_DATA]" at bounding box center [437, 294] width 391 height 17
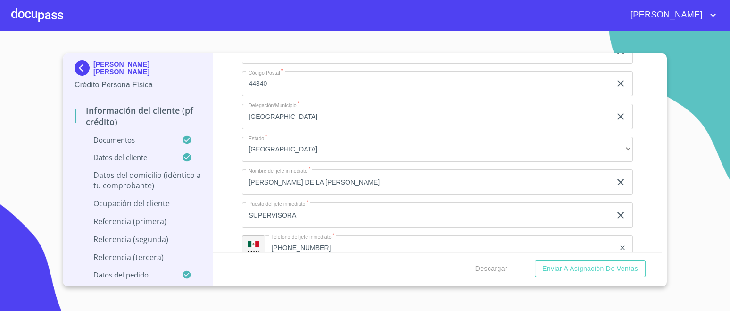
scroll to position [3433, 0]
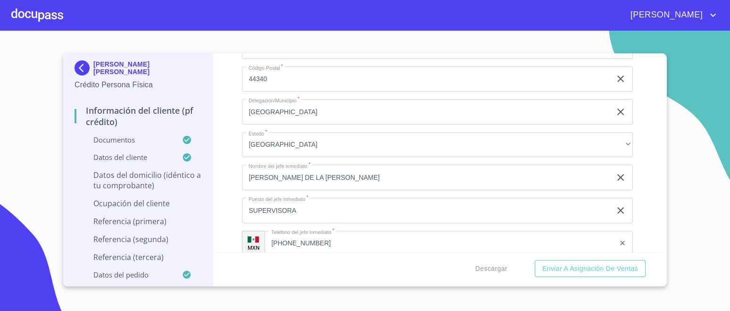
type input "45601"
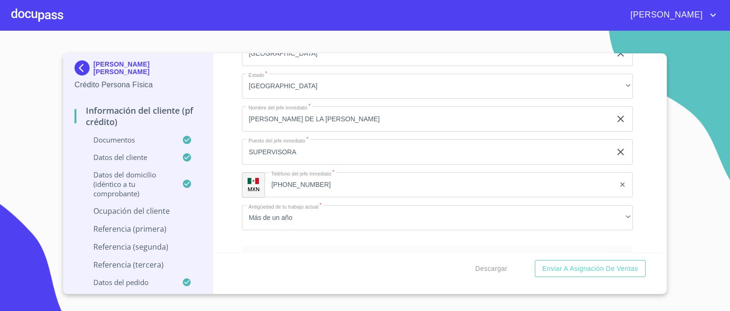
scroll to position [3550, 0]
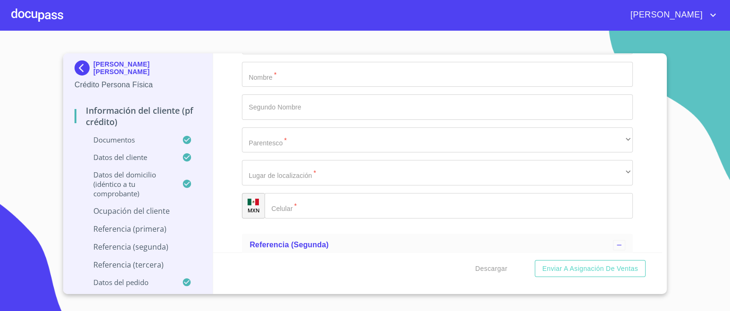
scroll to position [3786, 0]
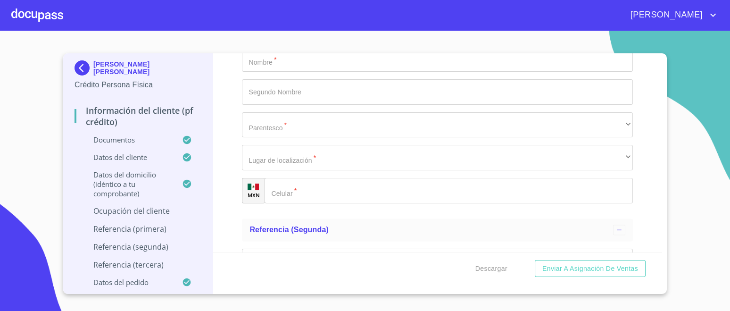
type input "SERVICIOS MEDICOS"
click at [230, 167] on div "Información del cliente (PF crédito) Documentos Documento de identificación.   …" at bounding box center [437, 152] width 449 height 199
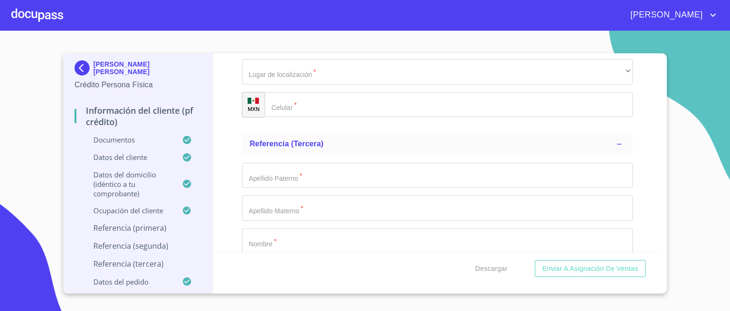
scroll to position [4199, 0]
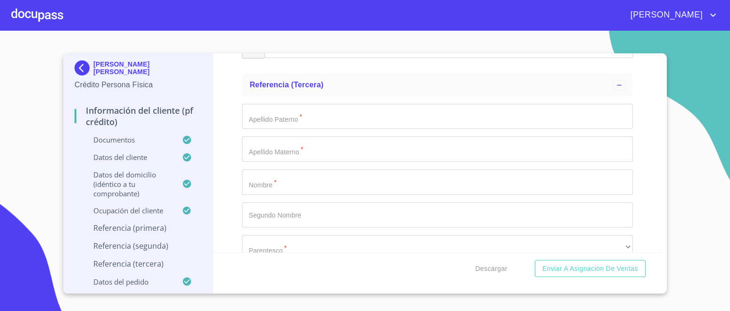
type input "[PERSON_NAME]"
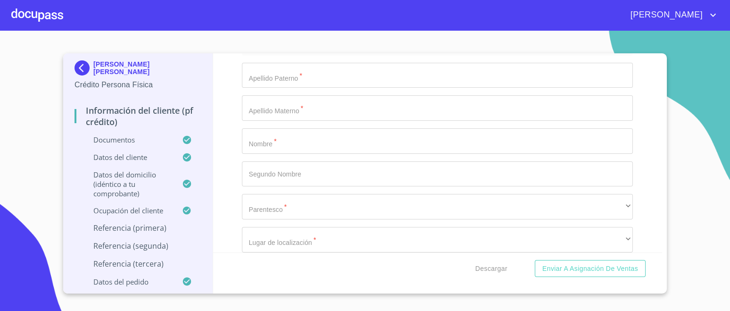
scroll to position [4258, 0]
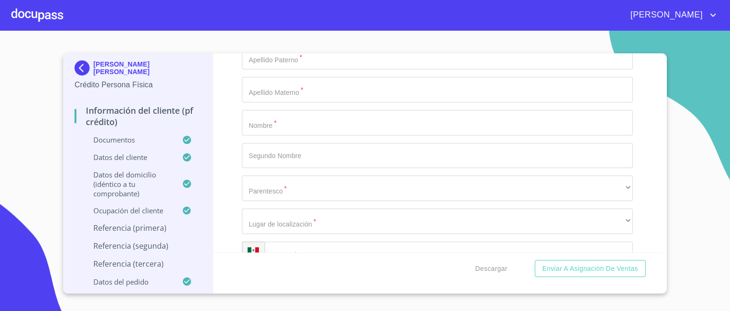
type input "[PERSON_NAME]"
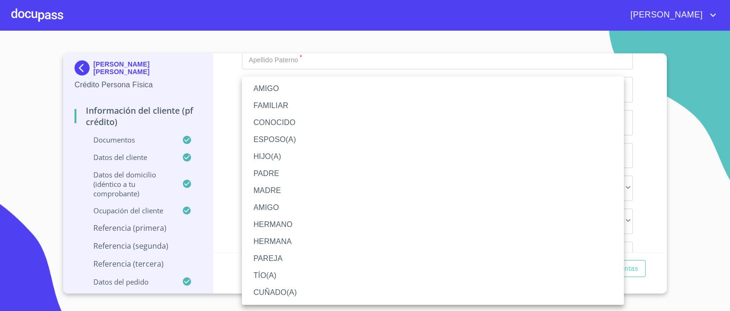
click at [271, 210] on li "AMIGO" at bounding box center [433, 207] width 382 height 17
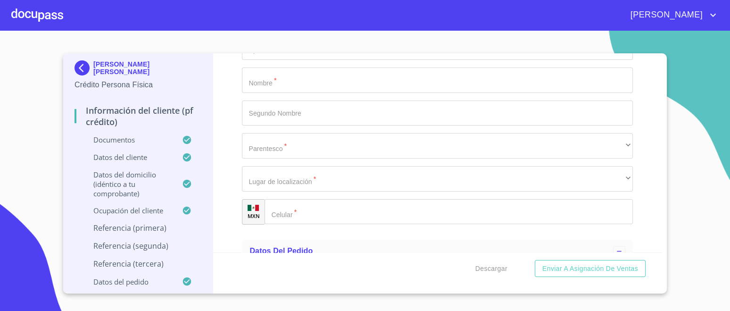
scroll to position [4317, 0]
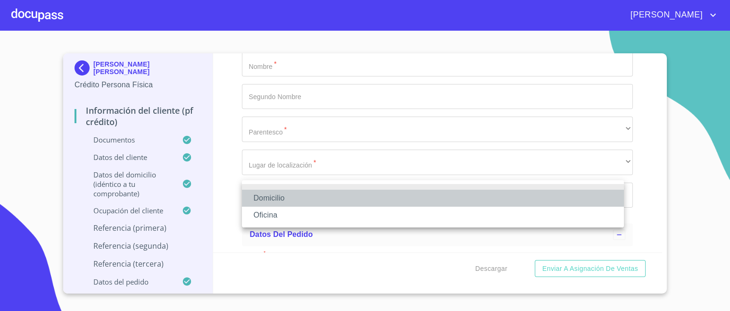
click at [272, 202] on li "Domicilio" at bounding box center [433, 198] width 382 height 17
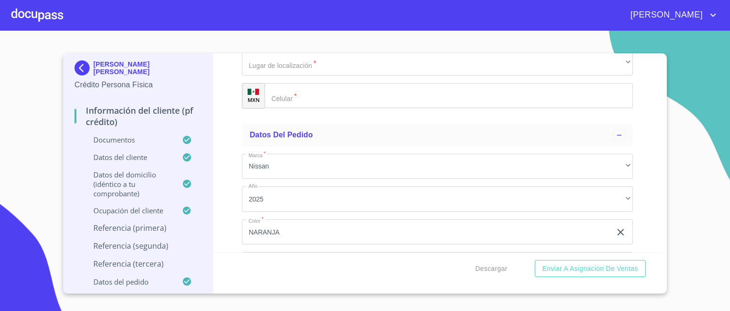
scroll to position [4434, 0]
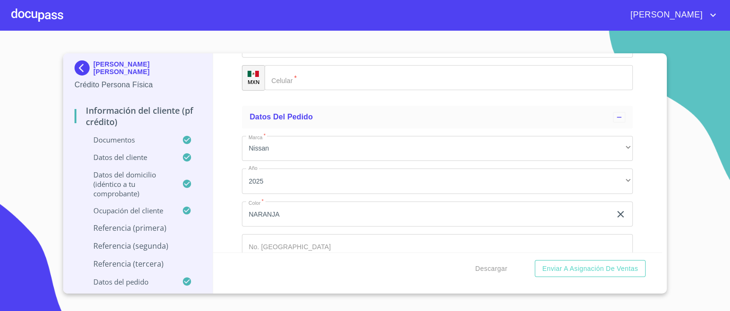
type input "[PHONE_NUMBER]"
type input "[PERSON_NAME]"
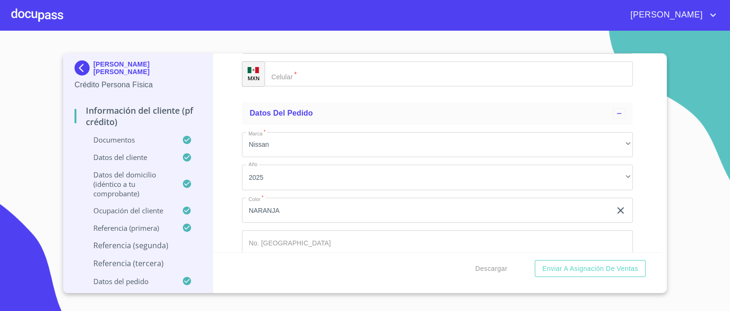
type input "KARINA"
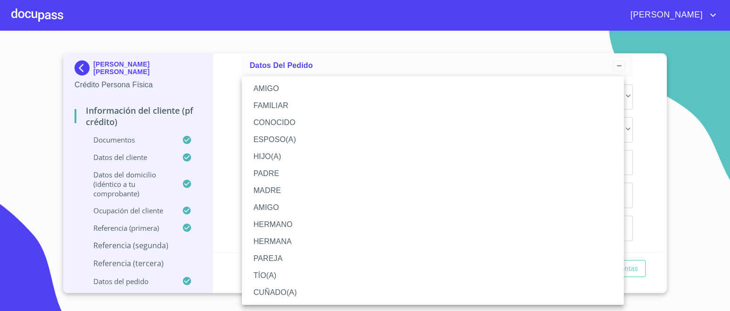
click at [275, 205] on li "AMIGO" at bounding box center [433, 207] width 382 height 17
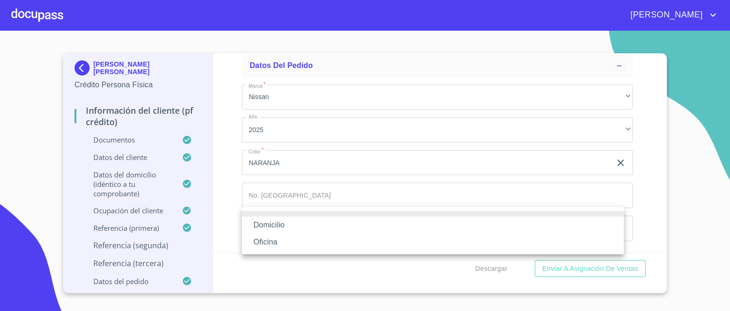
click at [281, 223] on li "Domicilio" at bounding box center [433, 224] width 382 height 17
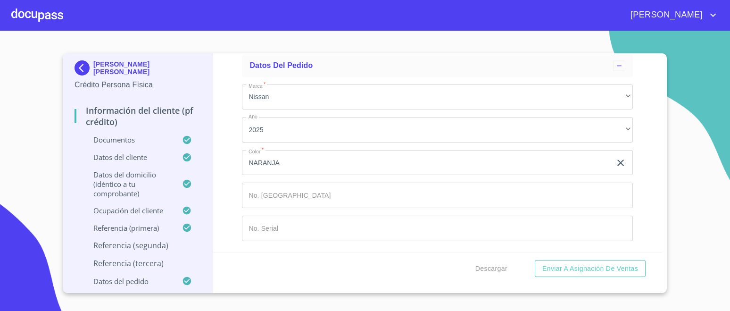
scroll to position [4617, 0]
type input "[PHONE_NUMBER]"
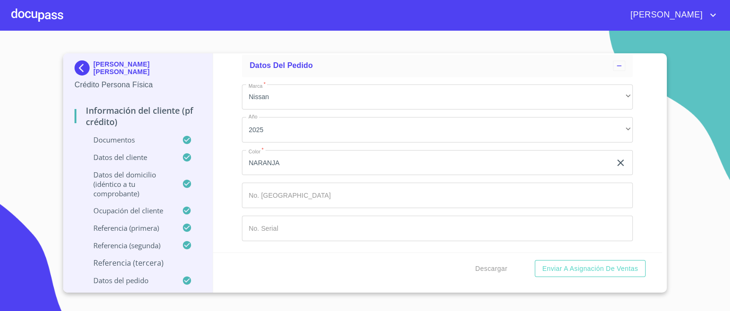
scroll to position [4735, 0]
type input "MORALES"
type input "[PERSON_NAME]"
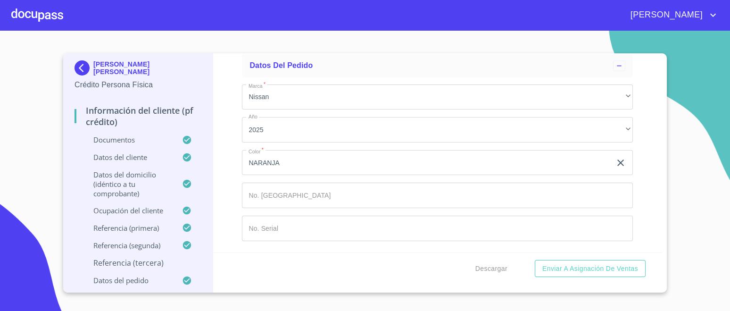
type input "[PERSON_NAME]"
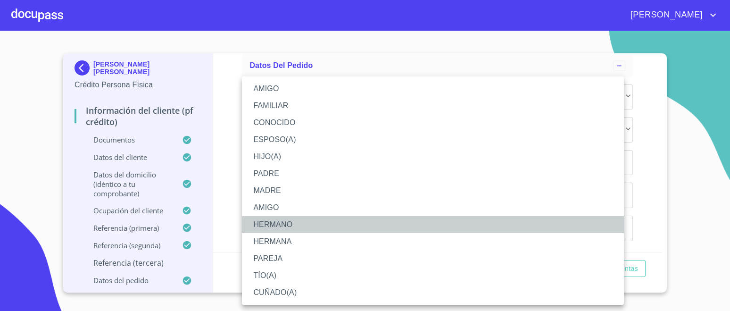
click at [276, 219] on li "HERMANO" at bounding box center [433, 224] width 382 height 17
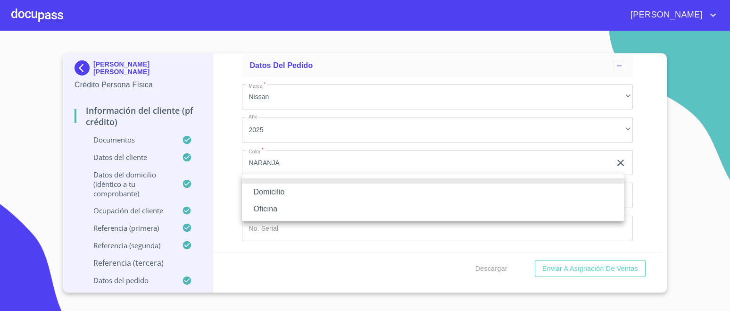
click at [272, 190] on li "Domicilio" at bounding box center [433, 191] width 382 height 17
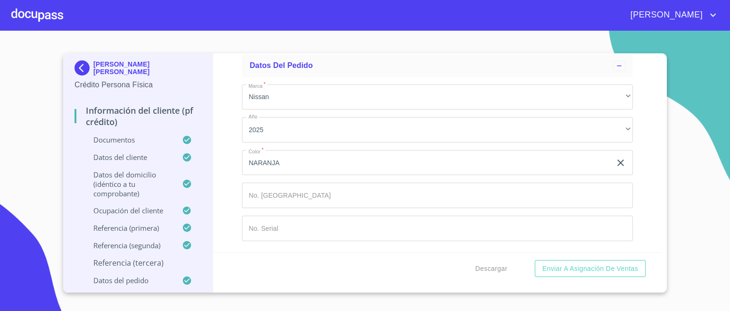
click at [289, 39] on input "Documento de identificación.   *" at bounding box center [448, 26] width 368 height 25
type input "[PHONE_NUMBER]"
click at [642, 117] on div "Información del cliente (PF crédito) Documentos Documento de identificación.   …" at bounding box center [437, 152] width 449 height 199
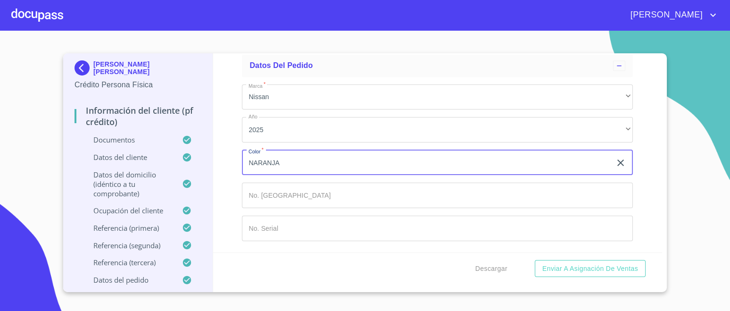
click at [310, 162] on input "NARANJA" at bounding box center [426, 162] width 369 height 25
type input "N"
type input "ROJO"
click at [637, 213] on div "Información del cliente (PF crédito) Documentos Documento de identificación.   …" at bounding box center [437, 152] width 449 height 199
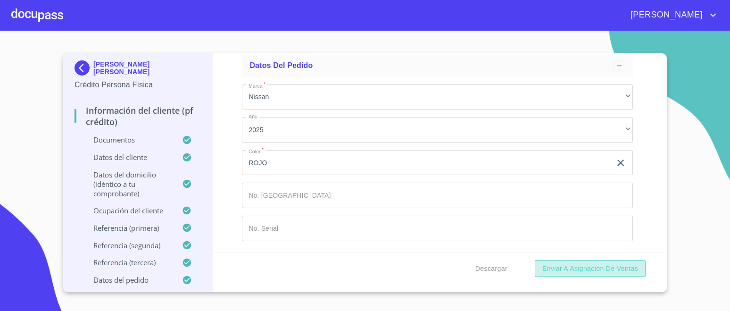
click at [602, 272] on span "Enviar a Asignación de Ventas" at bounding box center [590, 269] width 96 height 12
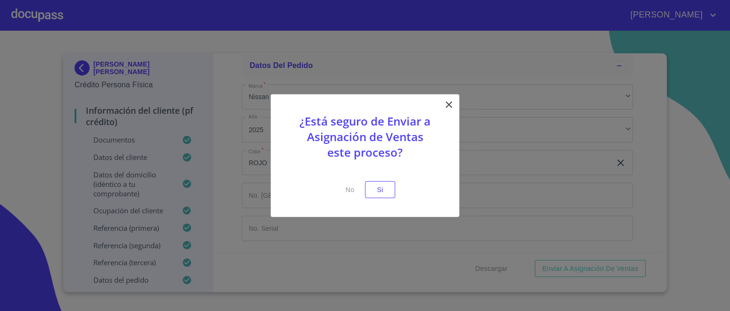
click at [382, 187] on span "Si" at bounding box center [379, 189] width 15 height 12
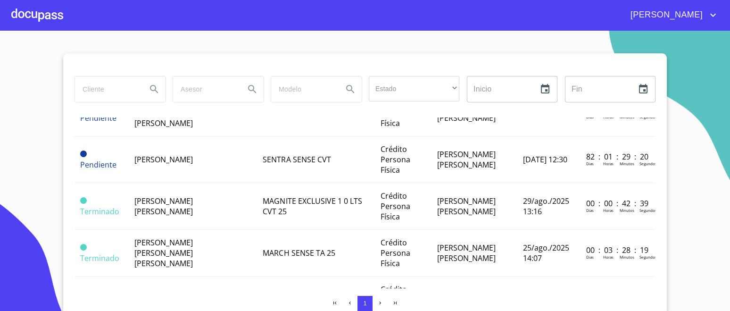
scroll to position [117, 0]
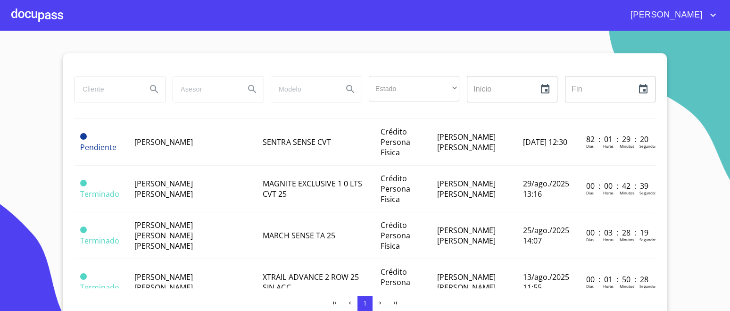
click at [185, 182] on span "[PERSON_NAME] [PERSON_NAME]" at bounding box center [163, 188] width 58 height 21
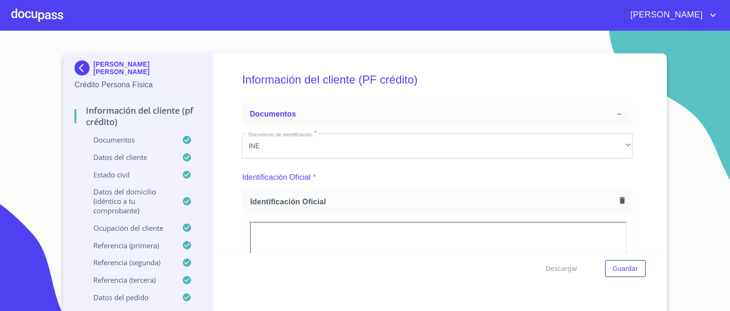
click at [560, 269] on span "Descargar" at bounding box center [561, 269] width 32 height 12
